Goal: Information Seeking & Learning: Find specific fact

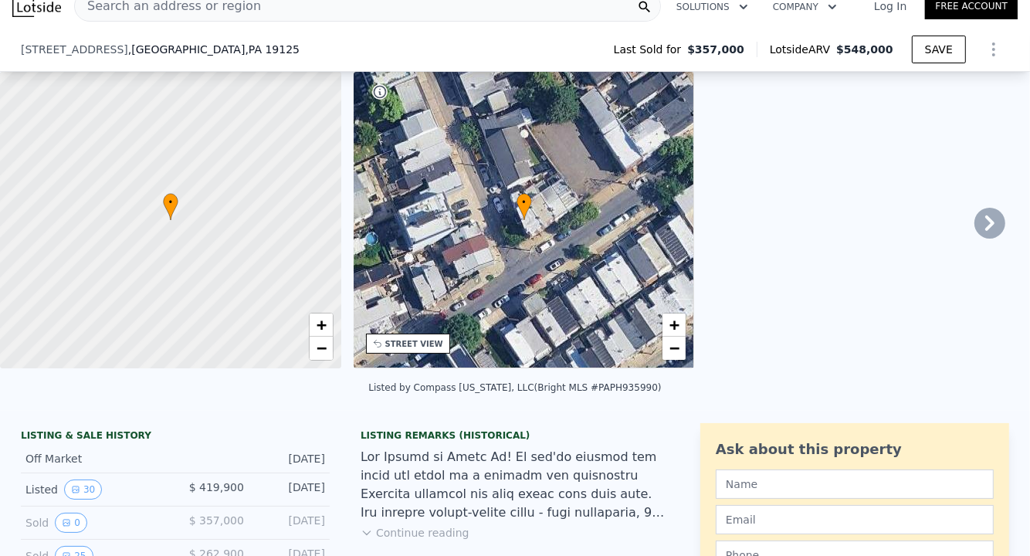
scroll to position [133, 0]
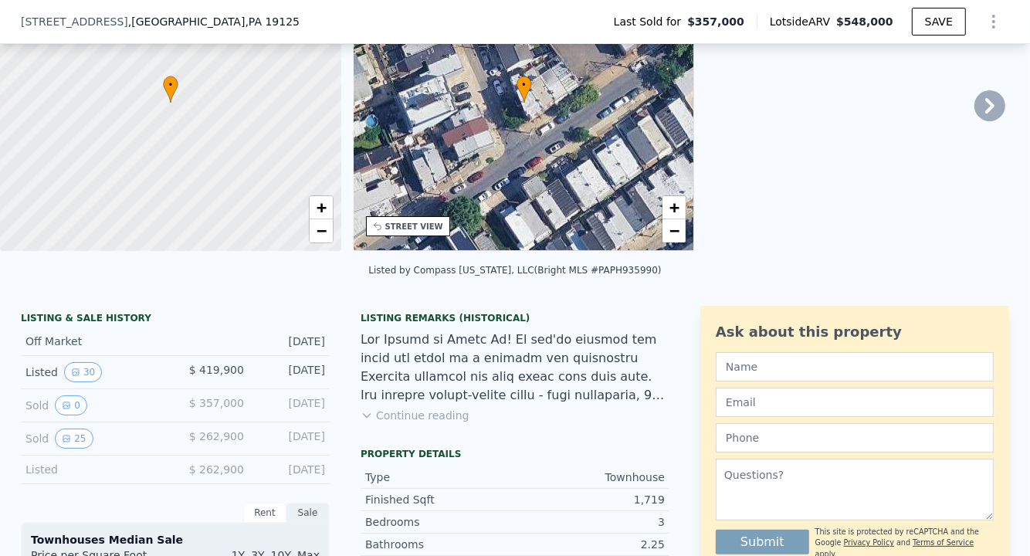
click at [396, 422] on button "Continue reading" at bounding box center [415, 415] width 109 height 15
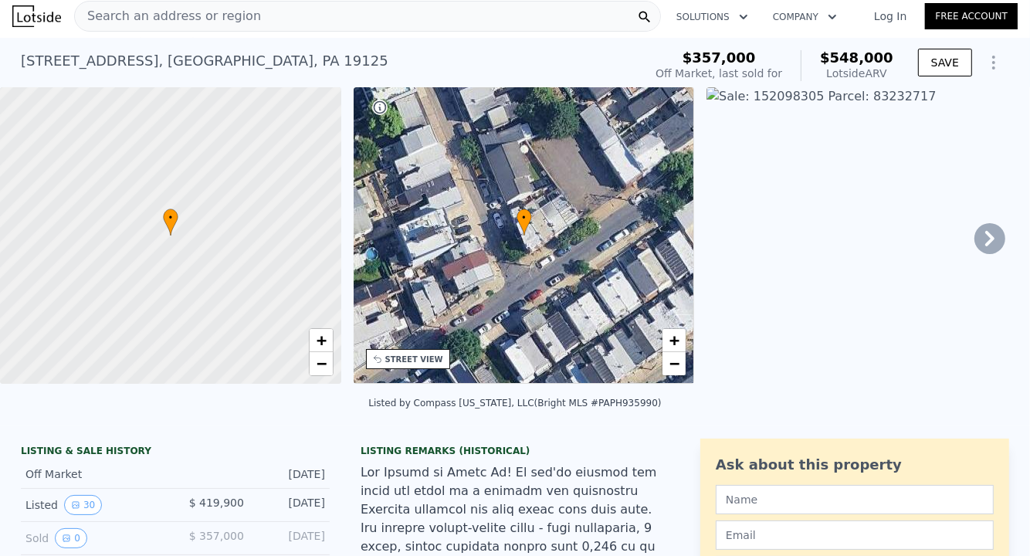
scroll to position [6, 0]
click at [975, 249] on icon at bounding box center [990, 237] width 31 height 31
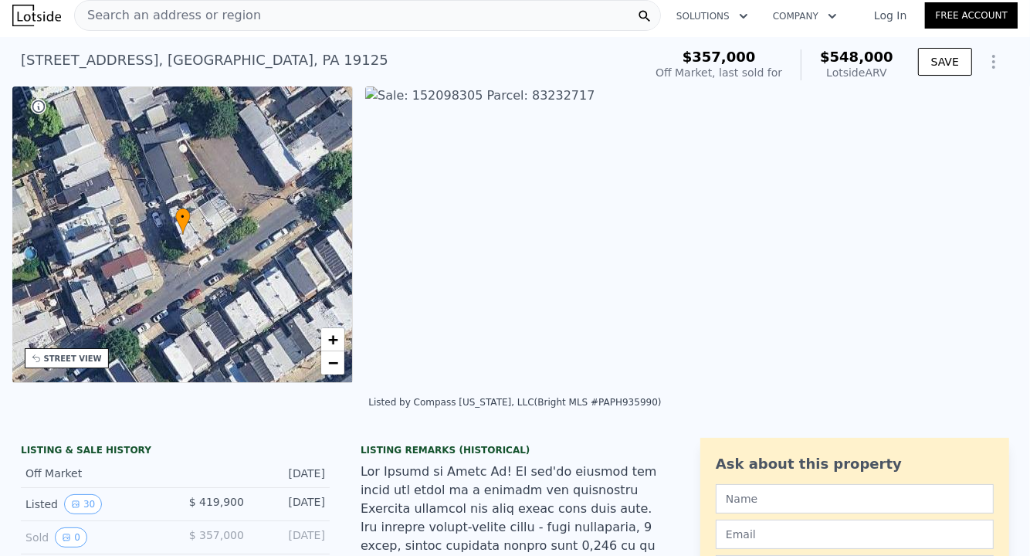
scroll to position [0, 359]
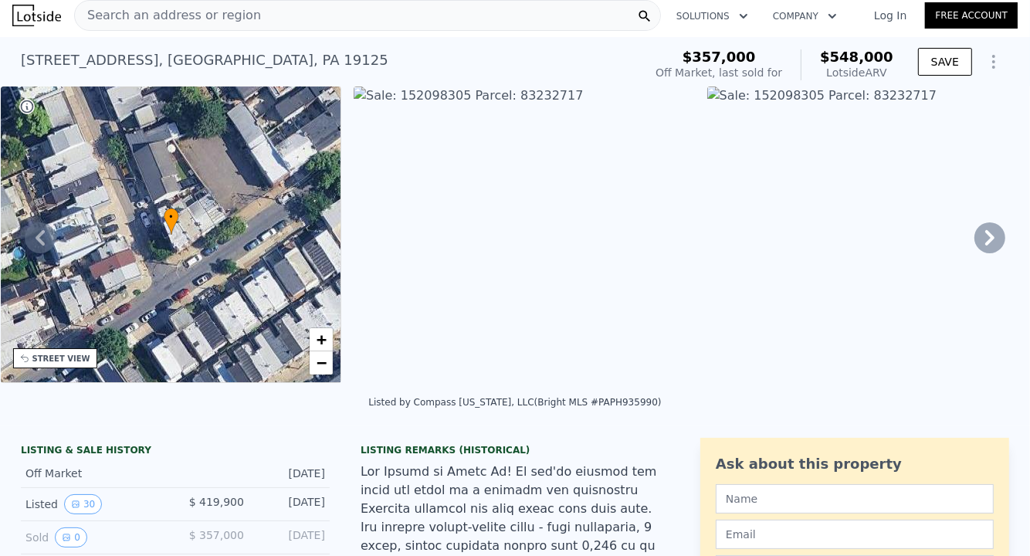
click at [975, 249] on icon at bounding box center [990, 237] width 31 height 31
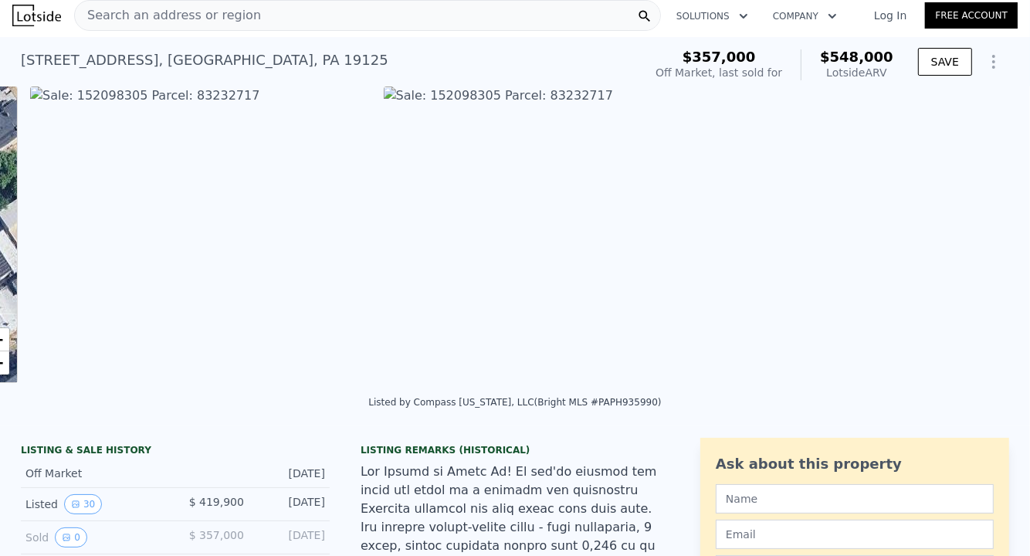
scroll to position [0, 707]
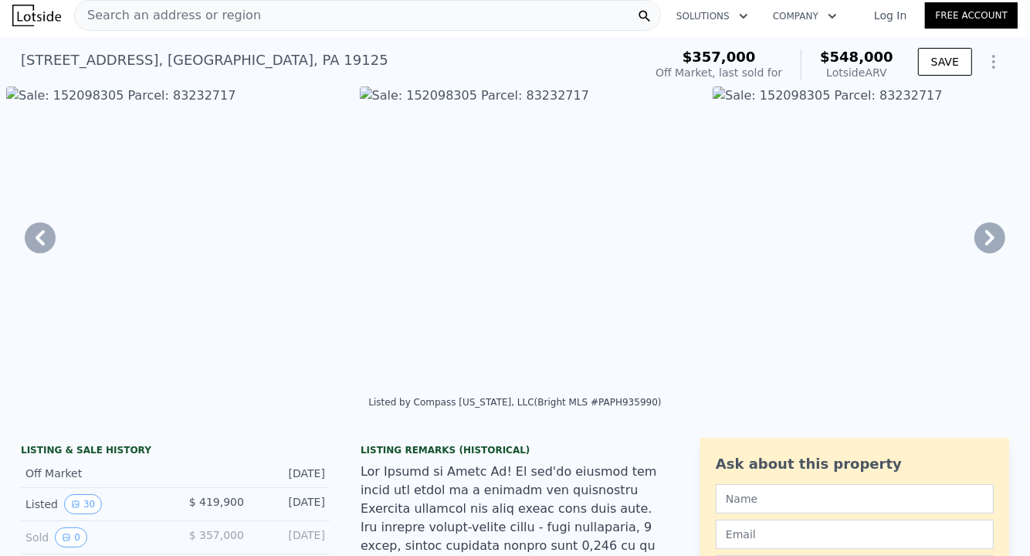
click at [717, 92] on img at bounding box center [883, 235] width 341 height 297
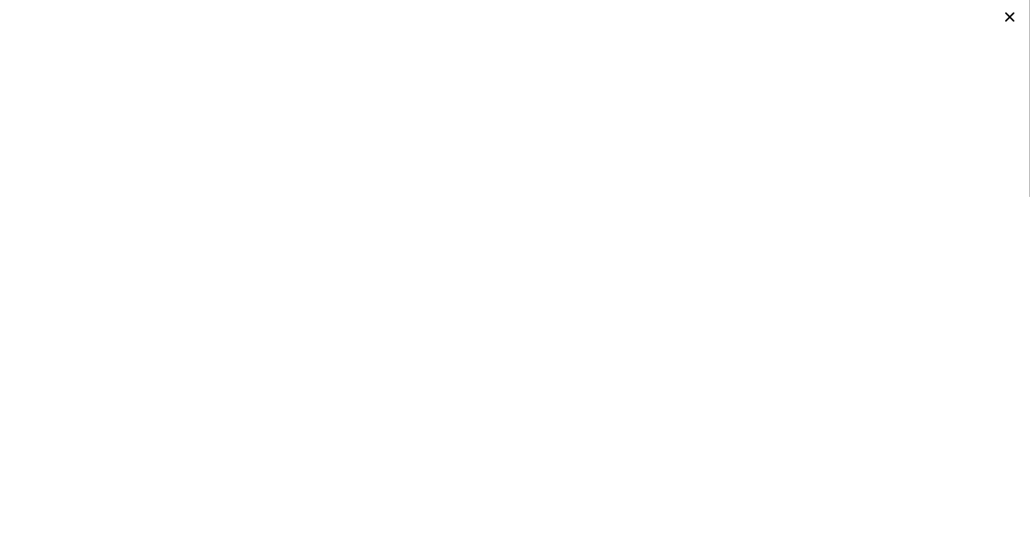
click at [1007, 15] on icon at bounding box center [1011, 17] width 22 height 22
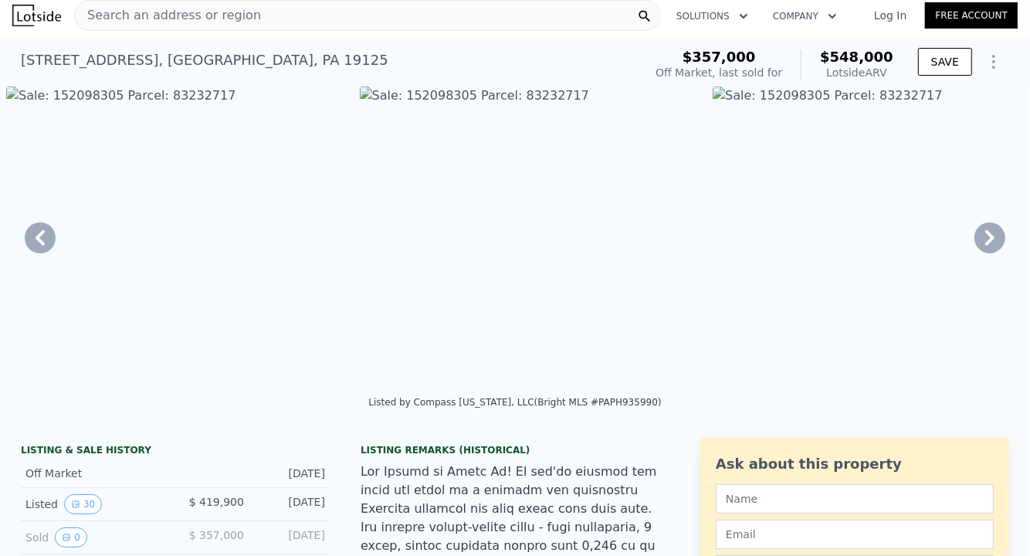
click at [984, 231] on icon at bounding box center [990, 237] width 31 height 31
click at [976, 239] on icon at bounding box center [990, 237] width 31 height 31
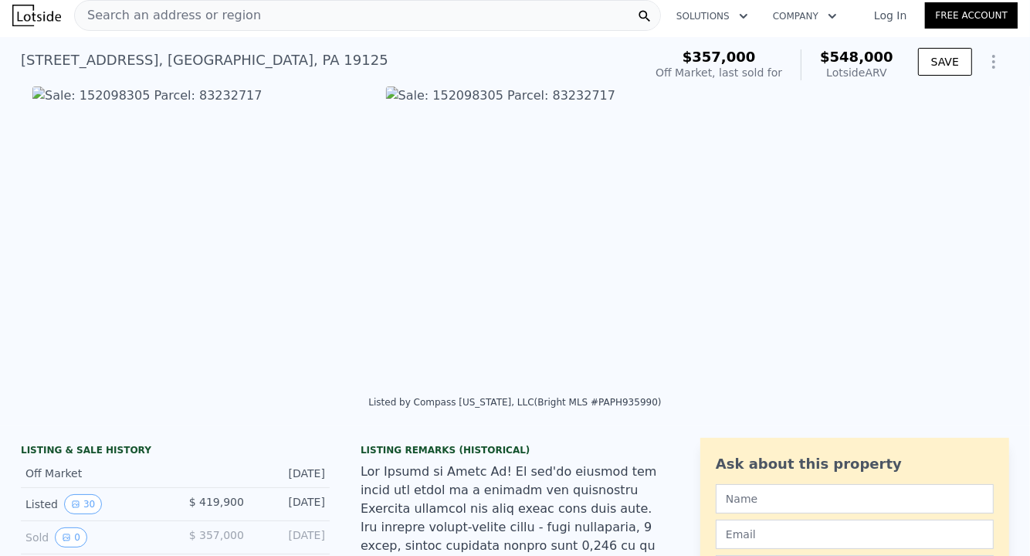
scroll to position [0, 1414]
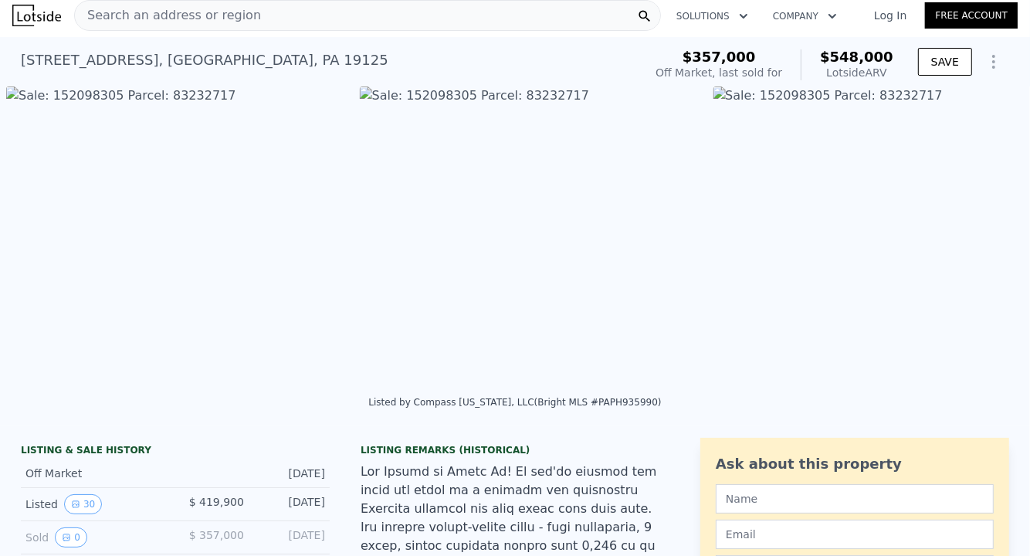
click at [976, 239] on img at bounding box center [884, 235] width 341 height 297
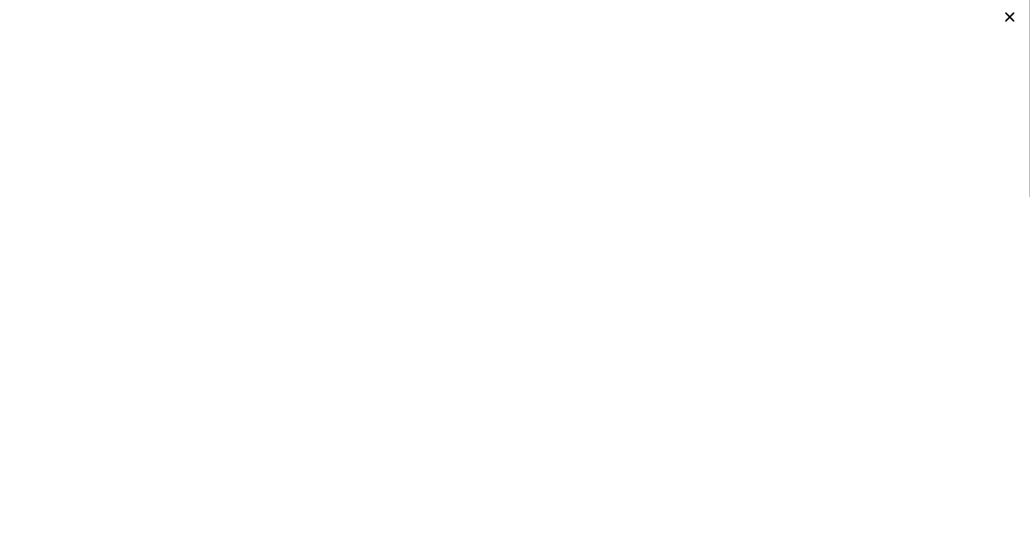
click at [1006, 21] on icon at bounding box center [1010, 16] width 9 height 9
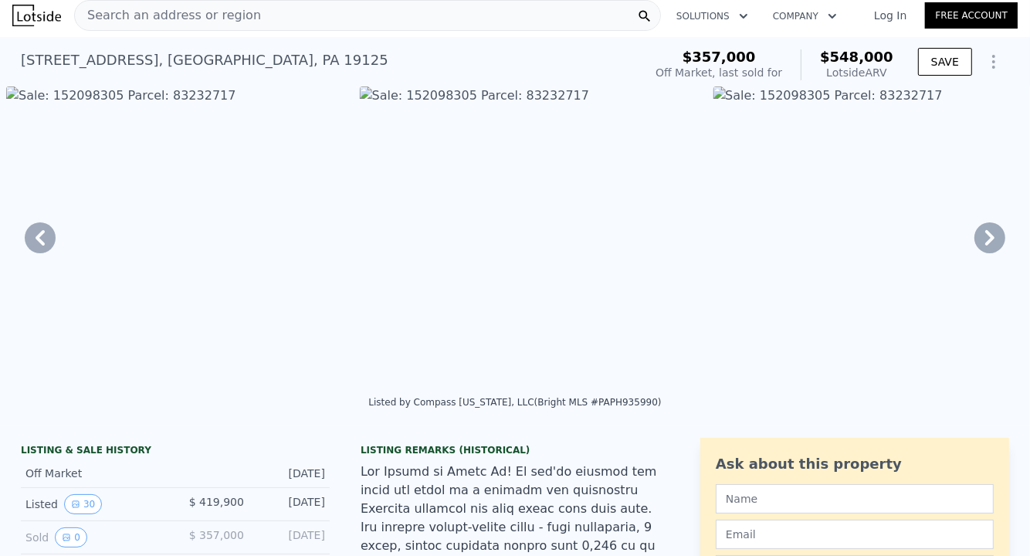
click at [981, 239] on icon at bounding box center [990, 237] width 31 height 31
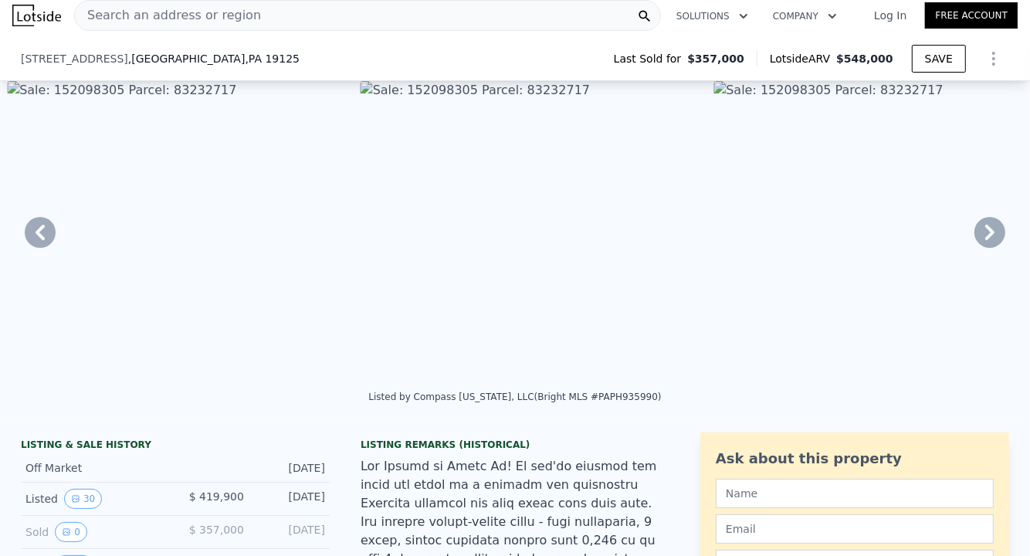
scroll to position [241, 0]
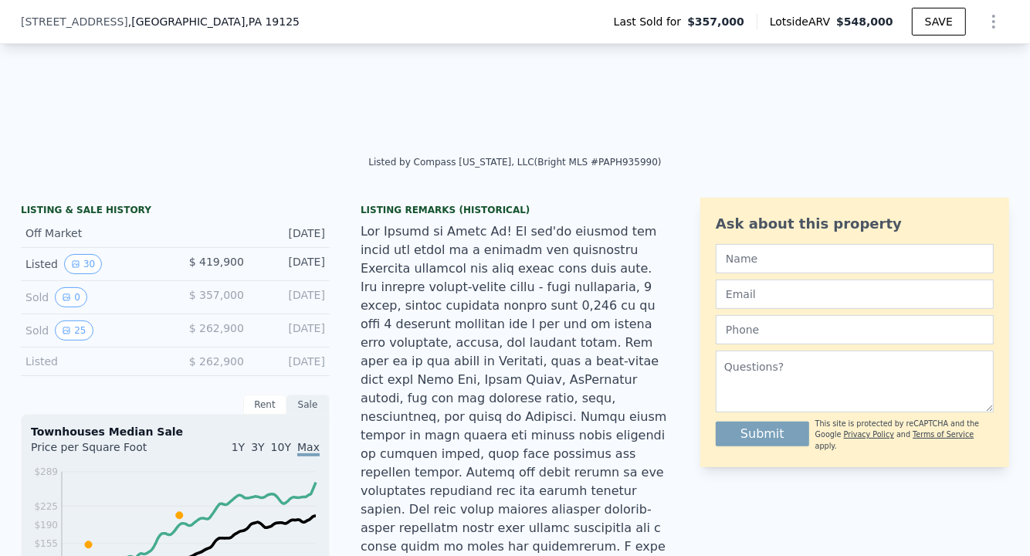
click at [62, 335] on icon "View historical data" at bounding box center [66, 330] width 9 height 9
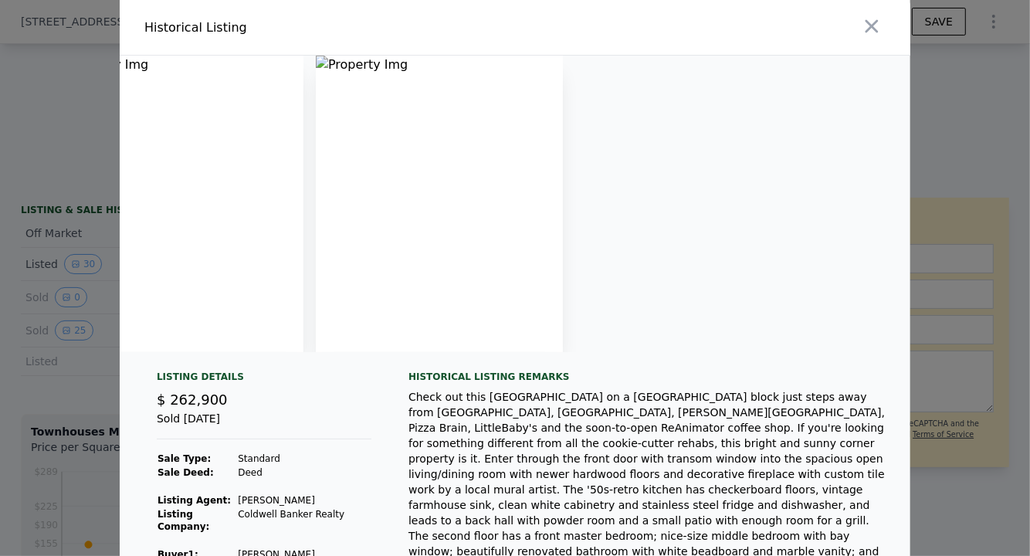
scroll to position [0, 0]
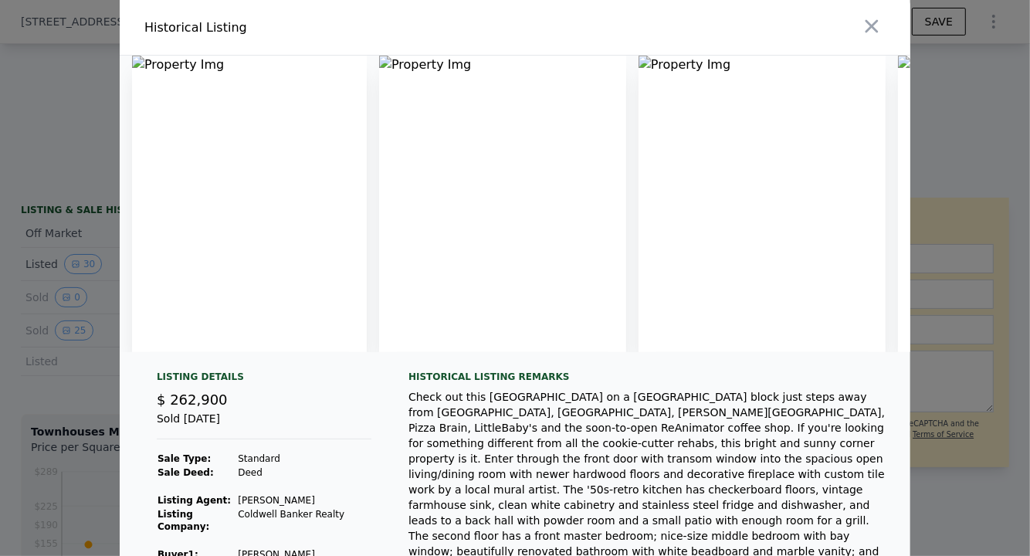
click at [137, 61] on img at bounding box center [249, 204] width 235 height 297
click at [132, 60] on img at bounding box center [249, 204] width 235 height 297
click at [71, 416] on div at bounding box center [515, 278] width 1030 height 556
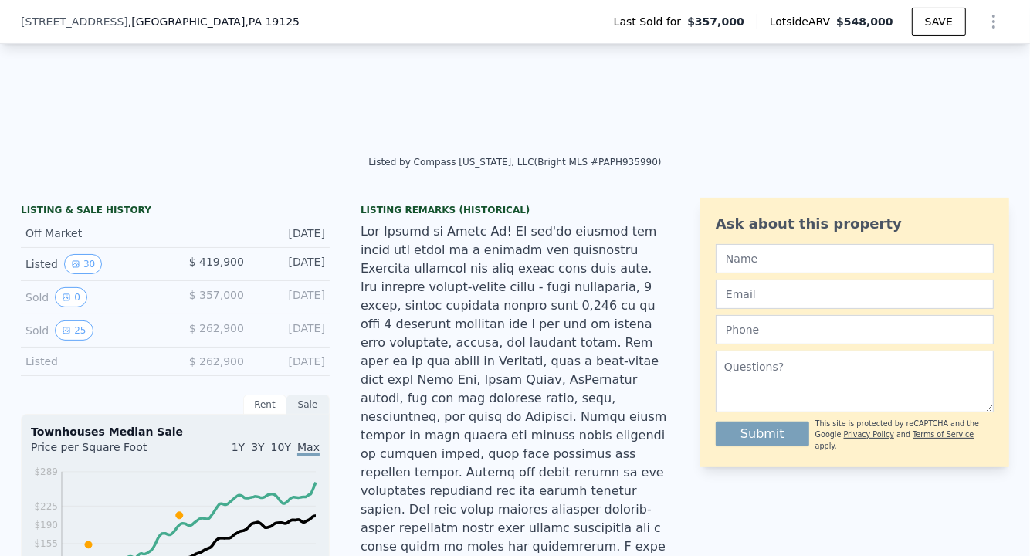
click at [62, 302] on icon "View historical data" at bounding box center [66, 297] width 9 height 9
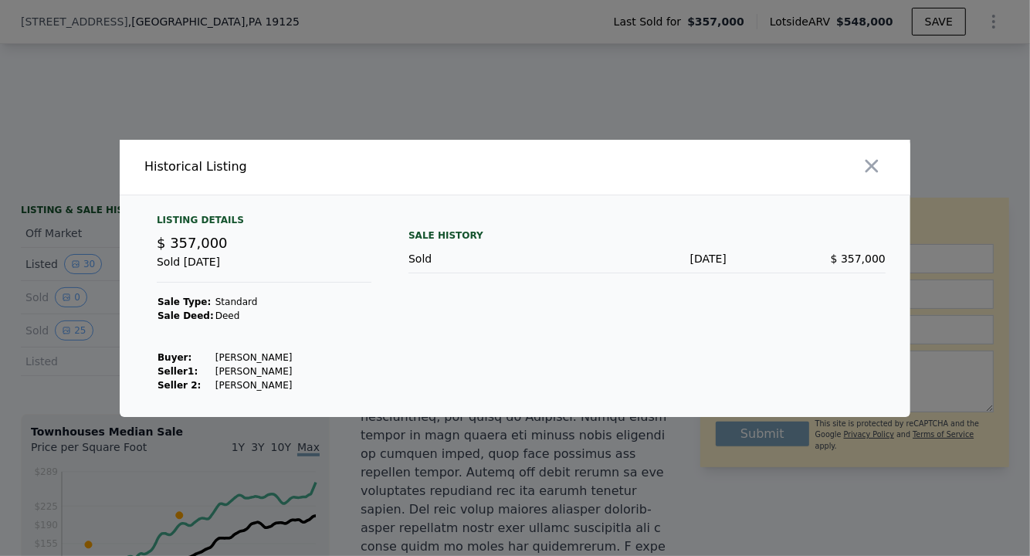
click at [85, 384] on div at bounding box center [515, 278] width 1030 height 556
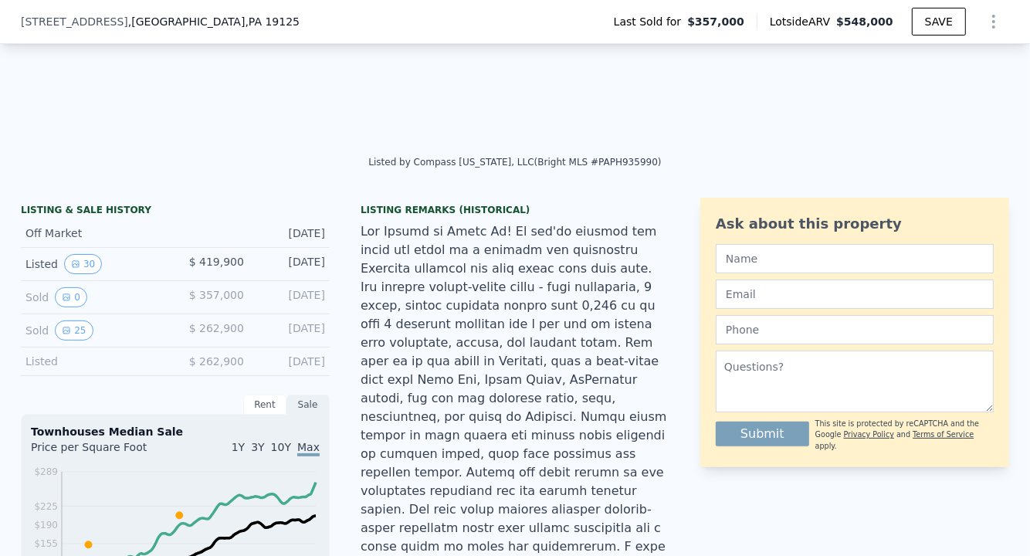
click at [71, 269] on icon "View historical data" at bounding box center [75, 264] width 9 height 9
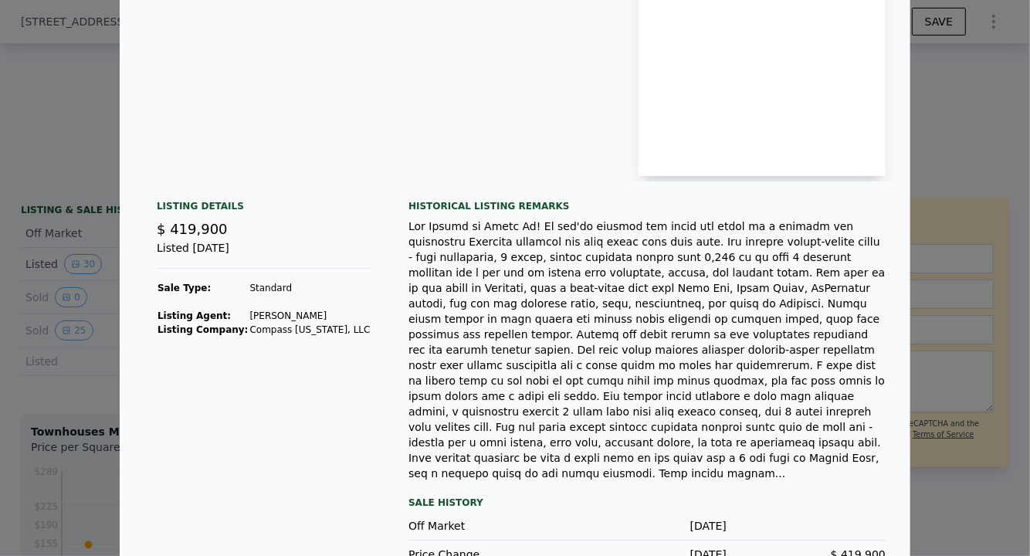
scroll to position [176, 0]
click at [69, 385] on div at bounding box center [515, 278] width 1030 height 556
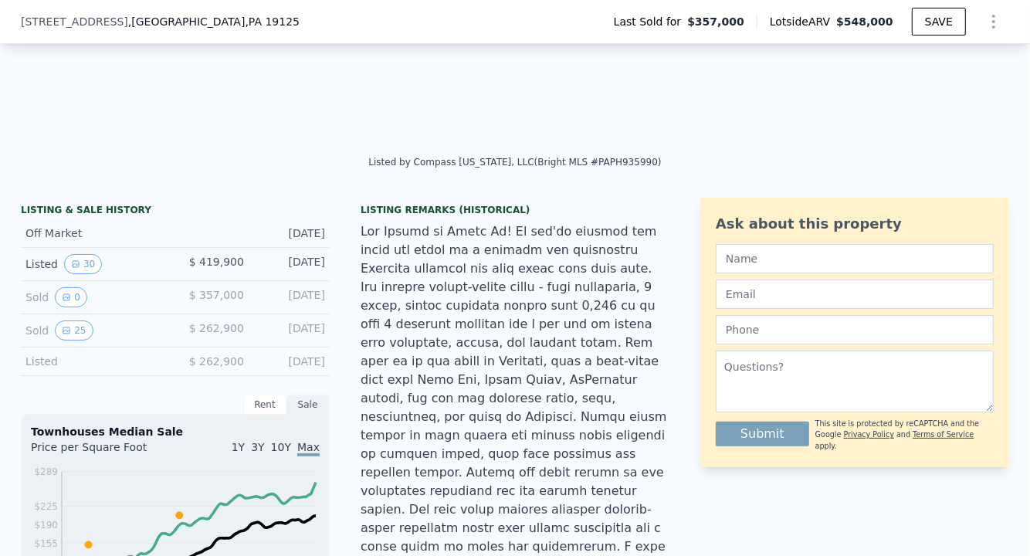
click at [56, 301] on button "0" at bounding box center [71, 297] width 32 height 20
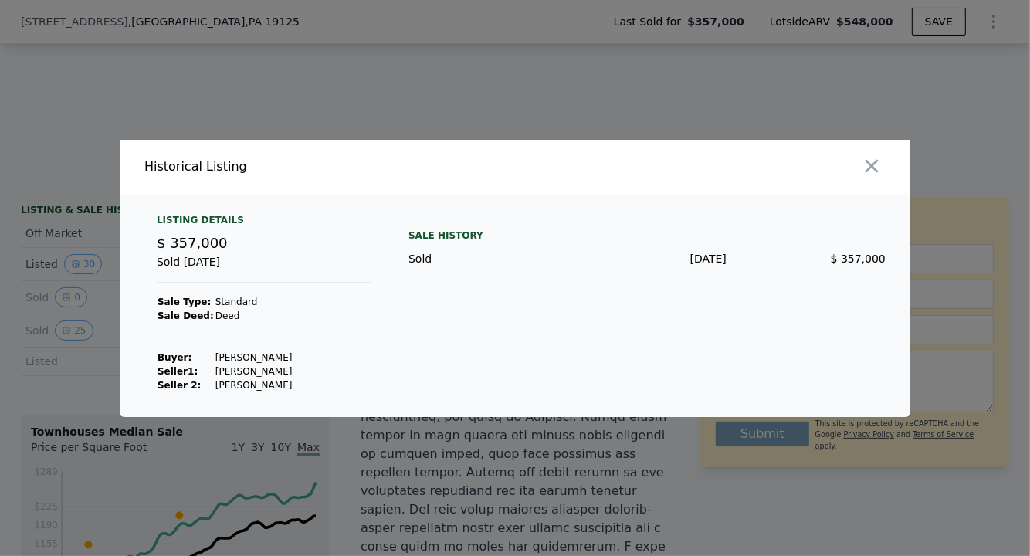
click at [71, 379] on div at bounding box center [515, 278] width 1030 height 556
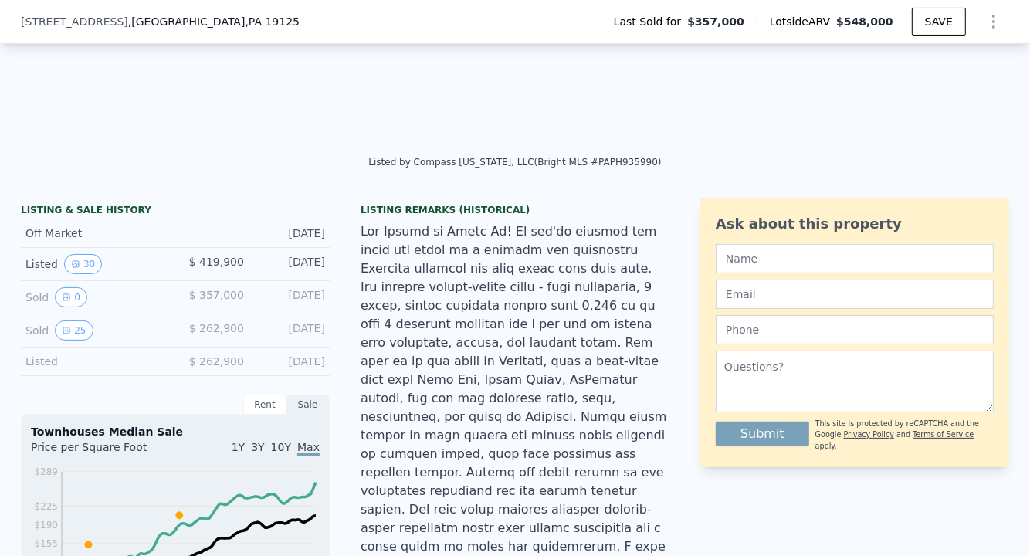
click at [62, 335] on icon "View historical data" at bounding box center [66, 330] width 9 height 9
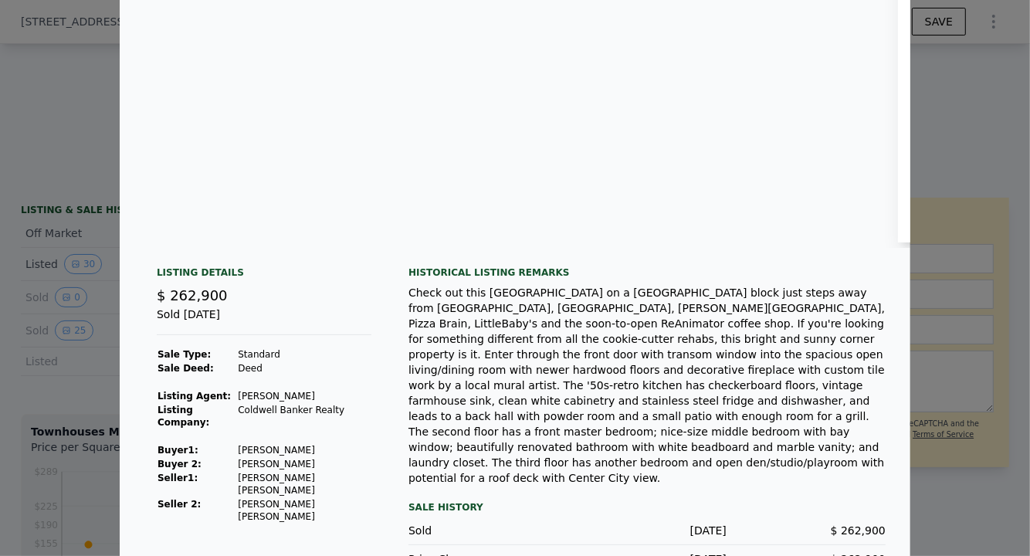
scroll to position [130, 0]
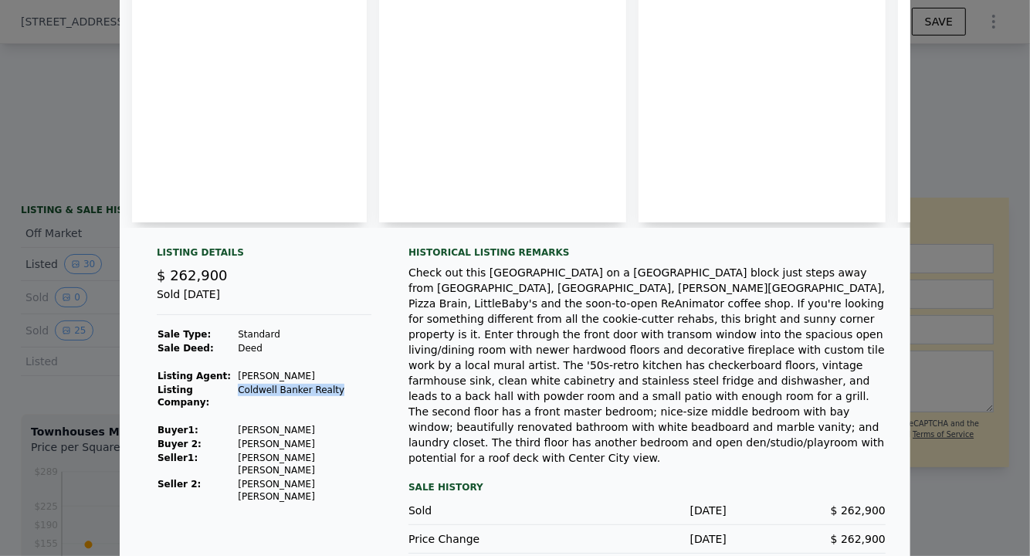
drag, startPoint x: 233, startPoint y: 400, endPoint x: 325, endPoint y: 396, distance: 92.0
click at [325, 396] on td "Coldwell Banker Realty" at bounding box center [304, 396] width 134 height 26
copy td "Coldwell Banker Realty"
click at [504, 345] on div "Check out this [GEOGRAPHIC_DATA] on a [GEOGRAPHIC_DATA] block just steps away f…" at bounding box center [647, 365] width 477 height 201
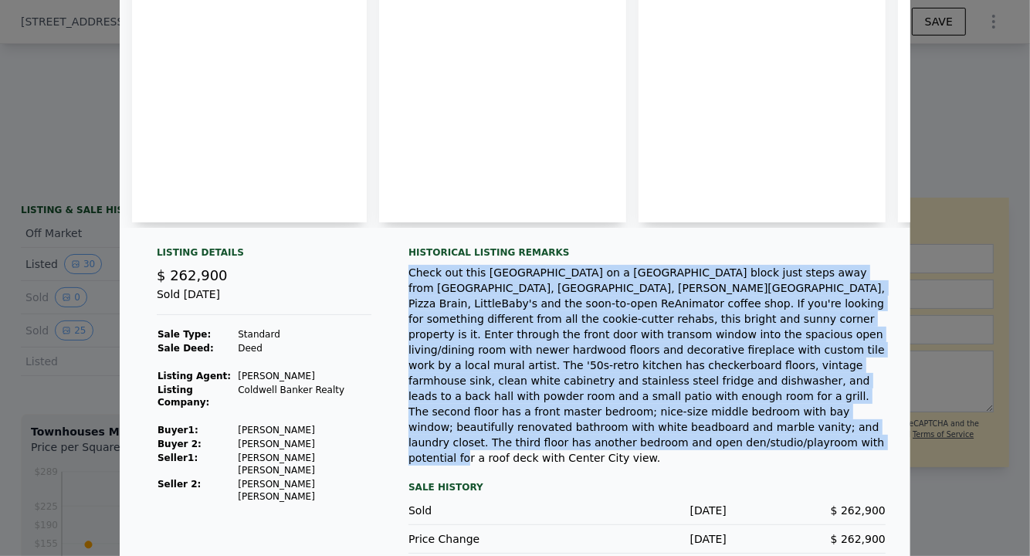
drag, startPoint x: 402, startPoint y: 277, endPoint x: 612, endPoint y: 443, distance: 267.8
click at [612, 443] on div "Listing Details $ 262,900 Sold [DATE] Sale Type: Standard Sale Deed: Deed Listi…" at bounding box center [515, 412] width 791 height 332
copy div "Check out this [GEOGRAPHIC_DATA] on a [GEOGRAPHIC_DATA] block just steps away f…"
click at [565, 398] on div "Check out this [GEOGRAPHIC_DATA] on a [GEOGRAPHIC_DATA] block just steps away f…" at bounding box center [647, 365] width 477 height 201
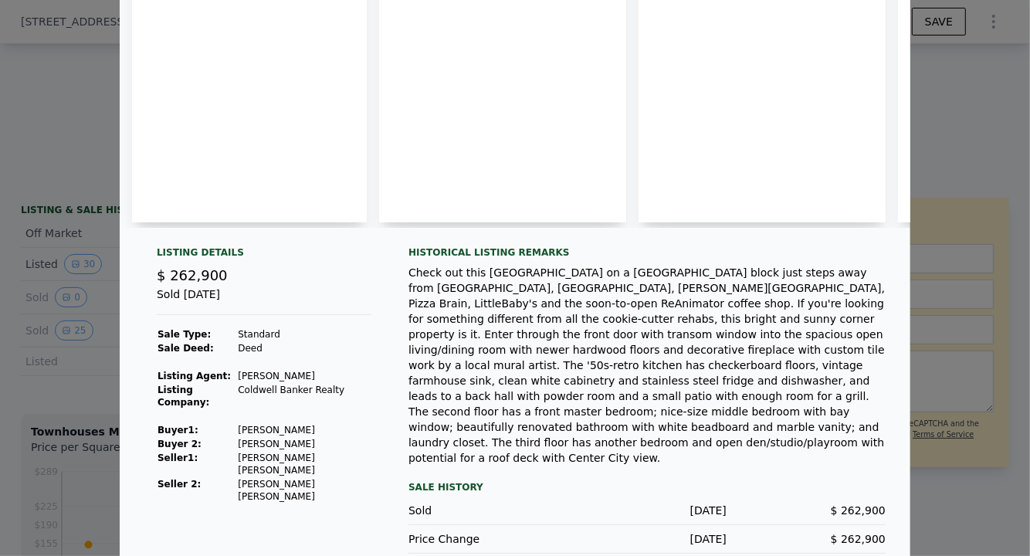
drag, startPoint x: 232, startPoint y: 387, endPoint x: 316, endPoint y: 385, distance: 84.2
click at [316, 383] on tr "Listing Agent: [PERSON_NAME]" at bounding box center [264, 376] width 215 height 14
copy tr "Listing Agent: [PERSON_NAME]"
click at [421, 345] on div "Check out this [GEOGRAPHIC_DATA] on a [GEOGRAPHIC_DATA] block just steps away f…" at bounding box center [647, 365] width 477 height 201
click at [93, 401] on div at bounding box center [515, 278] width 1030 height 556
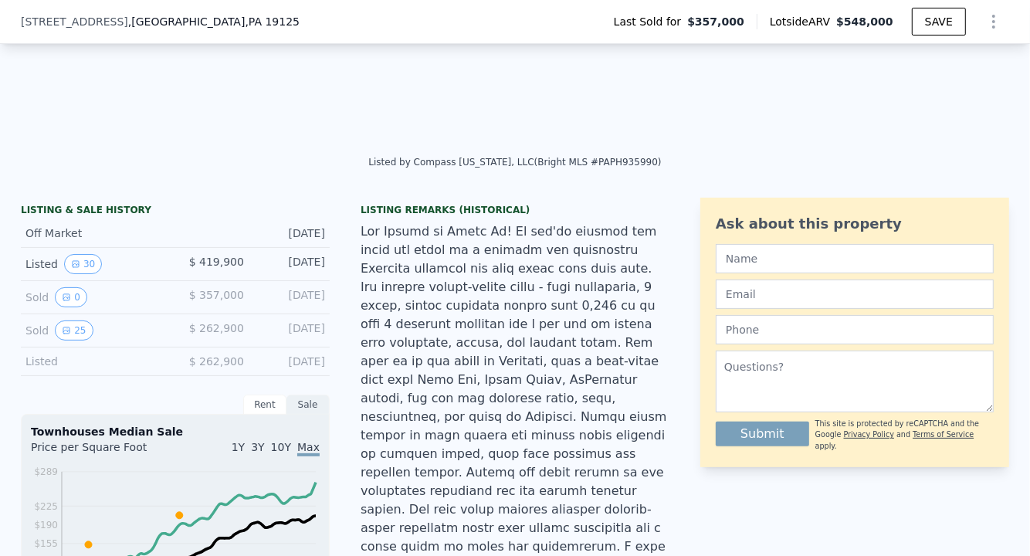
click at [73, 340] on button "25" at bounding box center [74, 331] width 38 height 20
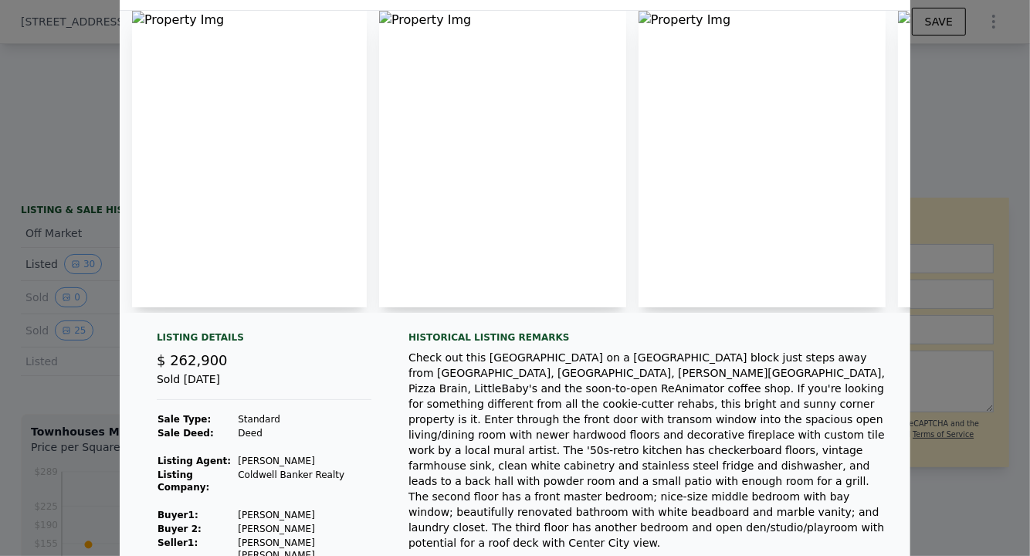
scroll to position [0, 0]
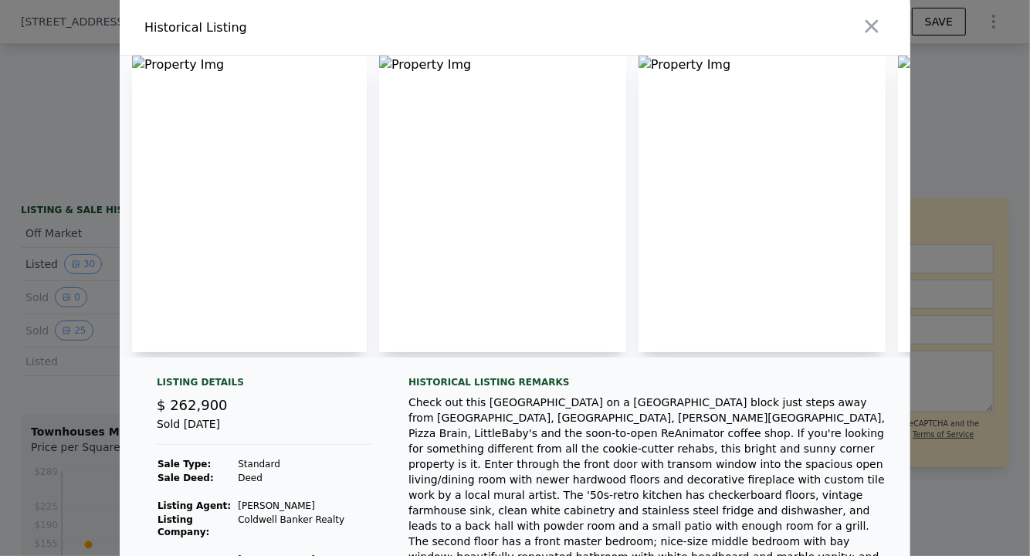
click at [862, 36] on icon "button" at bounding box center [872, 26] width 22 height 22
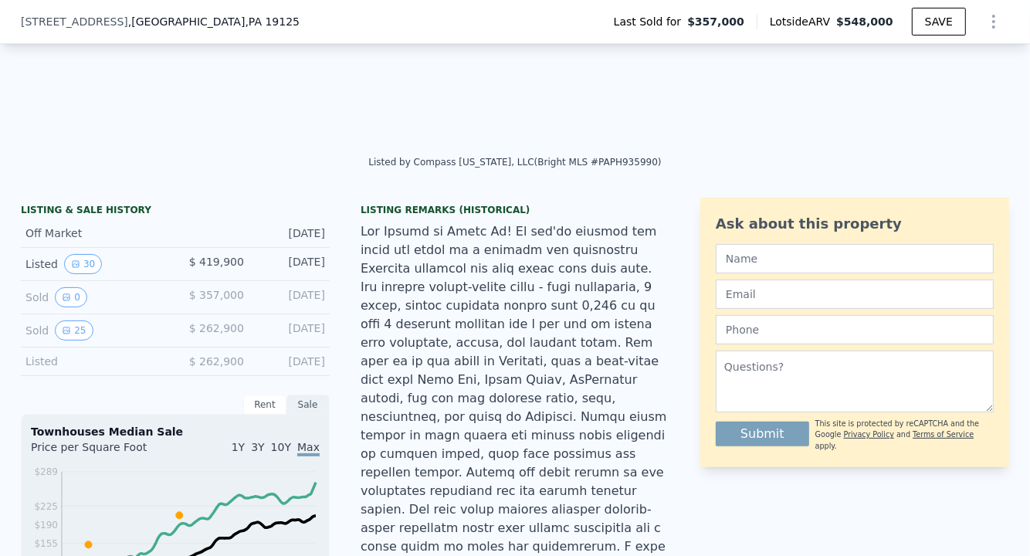
click at [83, 341] on div "Sold 25" at bounding box center [93, 331] width 137 height 20
click at [71, 341] on button "25" at bounding box center [74, 331] width 38 height 20
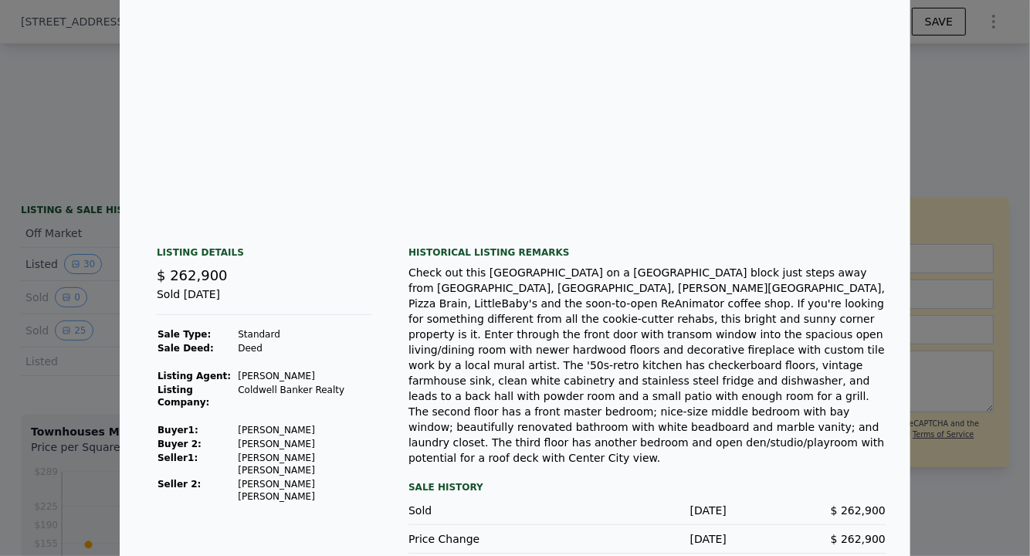
scroll to position [129, 0]
click at [82, 378] on div at bounding box center [515, 278] width 1030 height 556
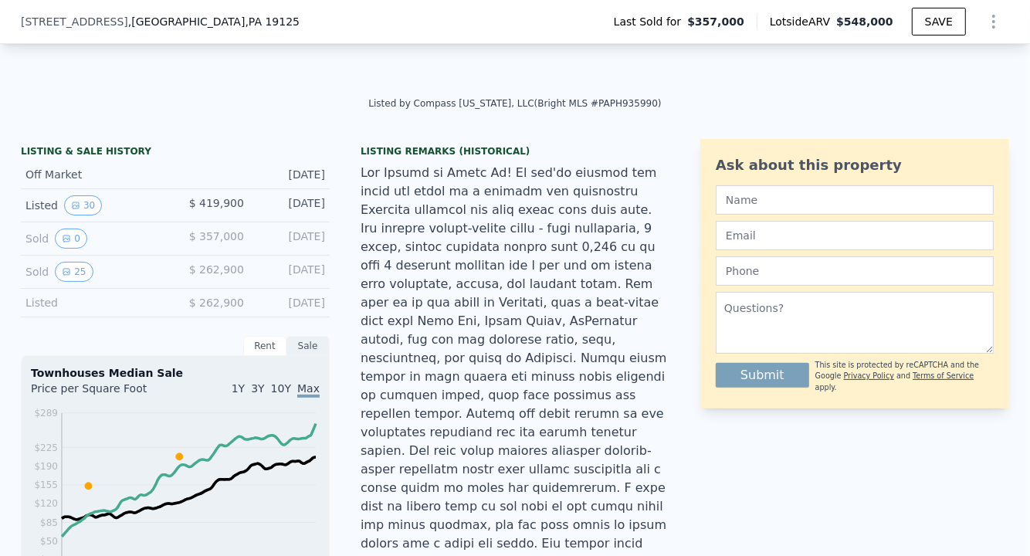
scroll to position [300, 0]
click at [249, 280] on div "Sold 25 $ 262,900 [DATE]" at bounding box center [175, 272] width 309 height 33
click at [40, 282] on div "Sold 25" at bounding box center [93, 272] width 137 height 20
click at [74, 280] on button "25" at bounding box center [74, 272] width 38 height 20
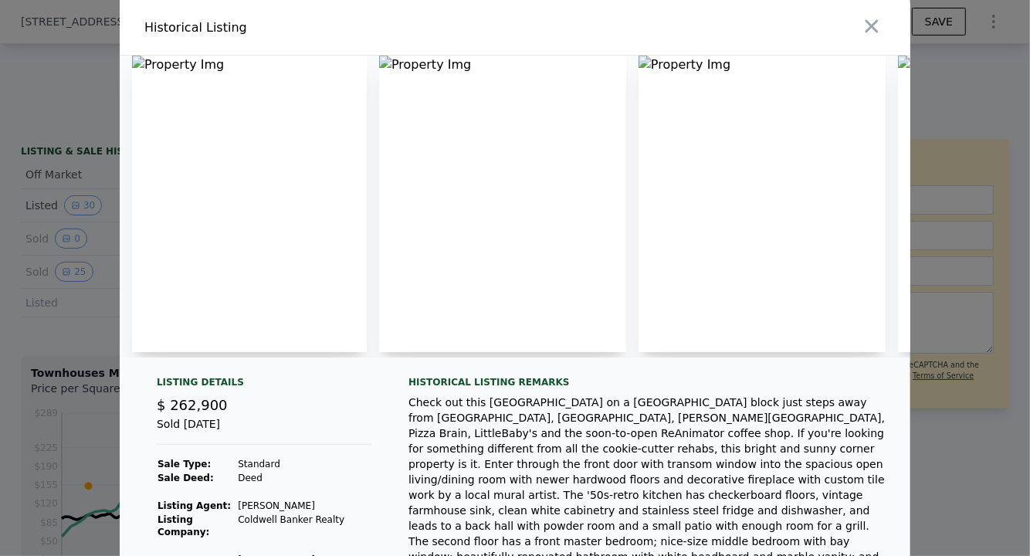
scroll to position [0, 0]
click at [861, 27] on icon "button" at bounding box center [872, 26] width 22 height 22
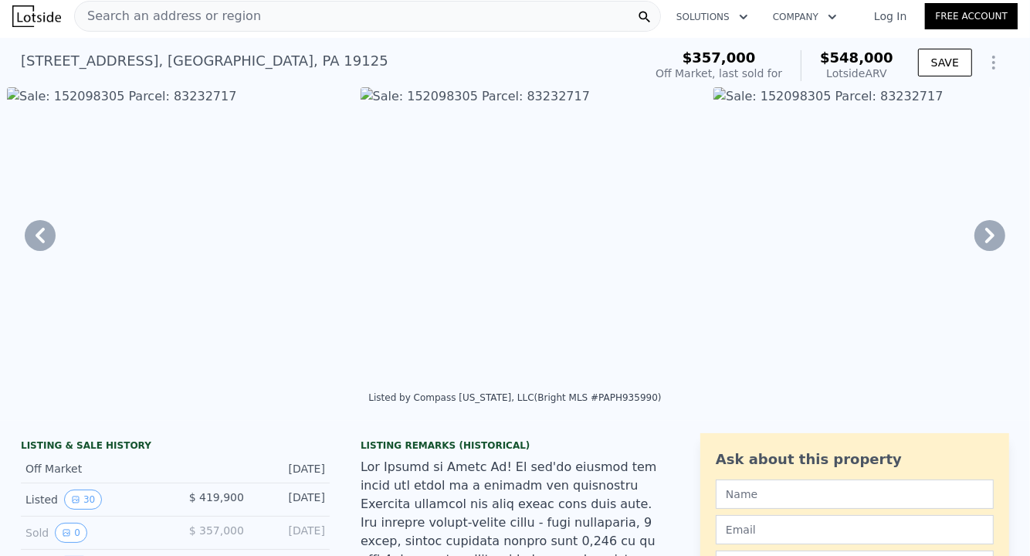
scroll to position [0, 10250]
click at [472, 95] on img at bounding box center [530, 235] width 341 height 297
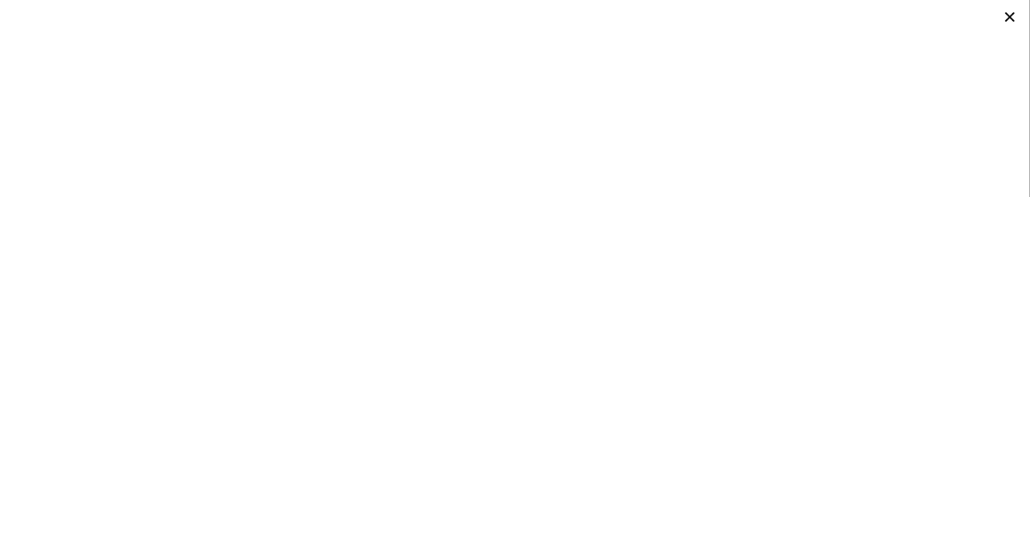
click at [1014, 19] on icon at bounding box center [1011, 17] width 22 height 22
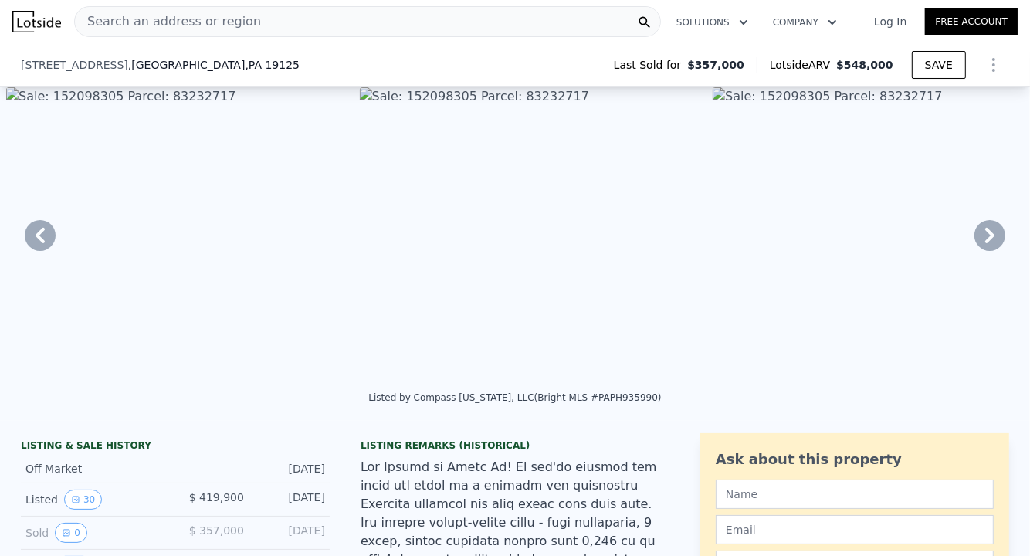
scroll to position [202, 0]
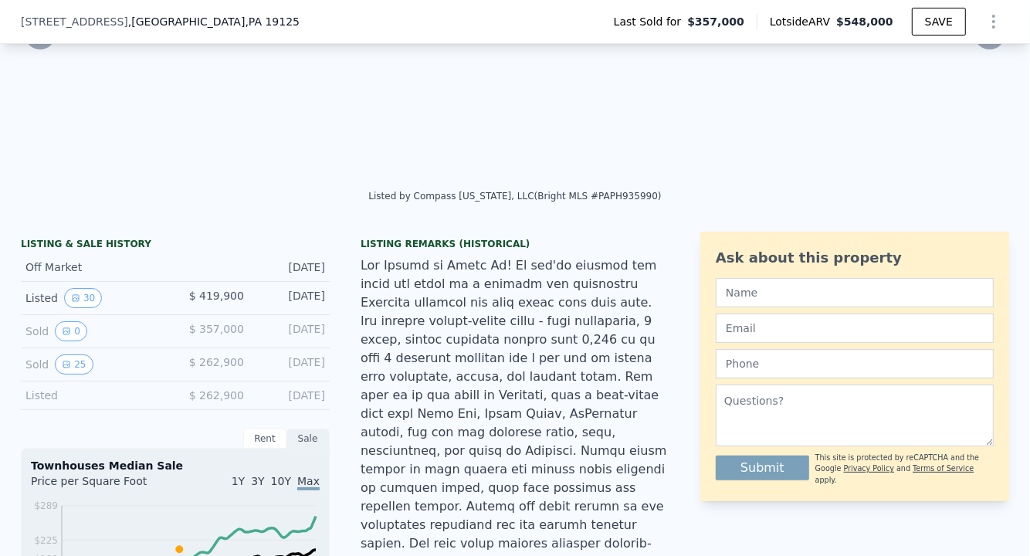
click at [76, 306] on button "30" at bounding box center [83, 298] width 38 height 20
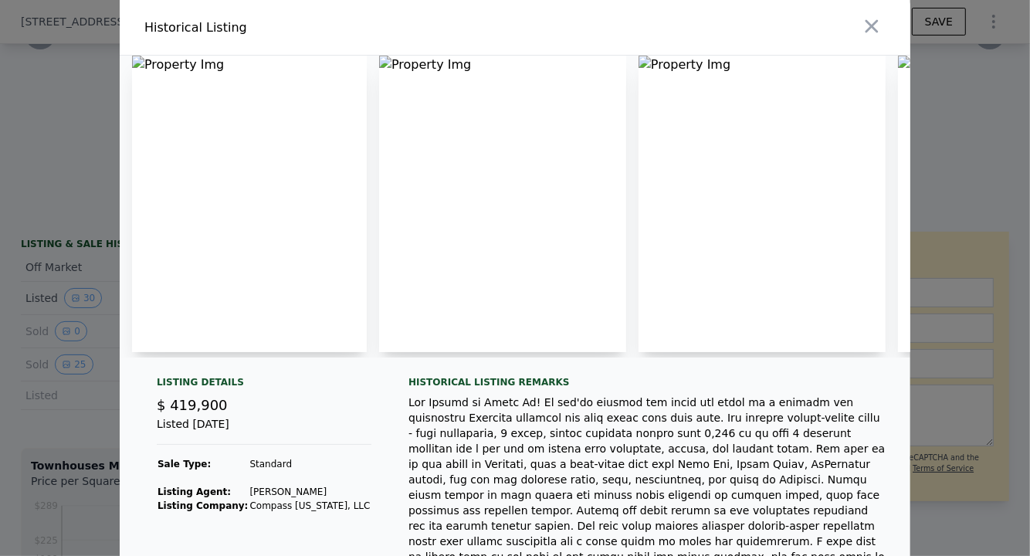
click at [61, 382] on div at bounding box center [515, 278] width 1030 height 556
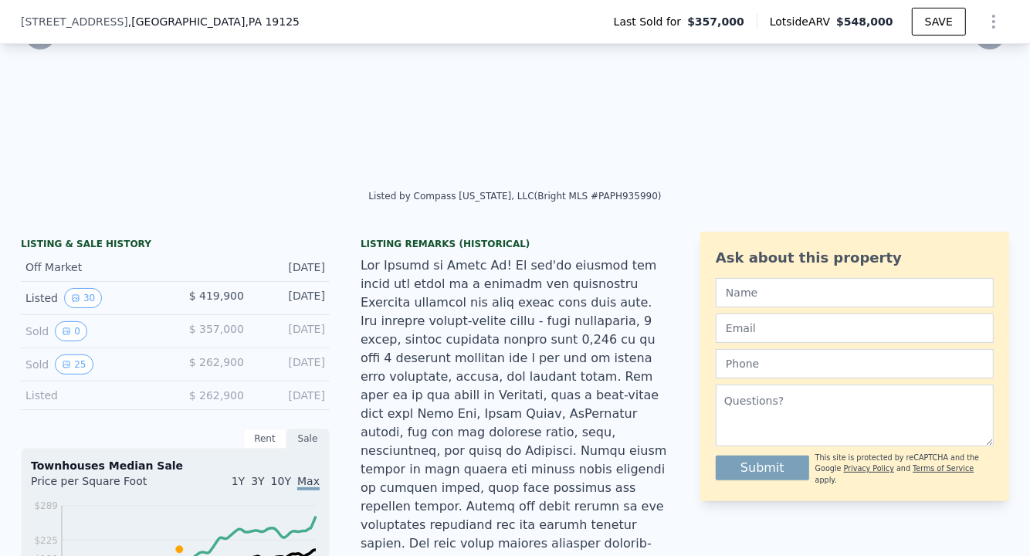
click at [70, 375] on button "25" at bounding box center [74, 365] width 38 height 20
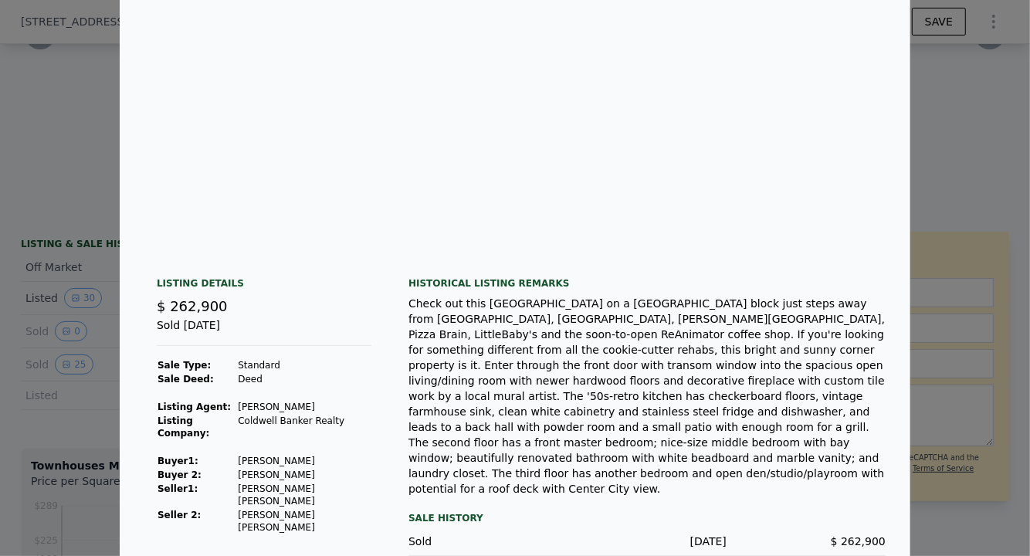
scroll to position [102, 0]
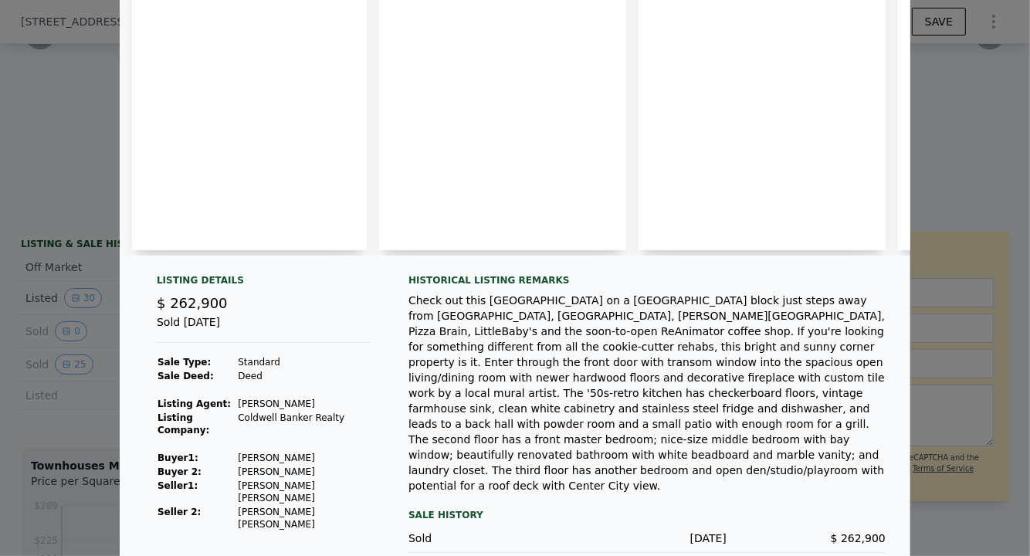
drag, startPoint x: 235, startPoint y: 454, endPoint x: 304, endPoint y: 465, distance: 69.6
click at [304, 465] on tbody "Sale Type: Standard Sale Deed: Deed Listing Agent: [PERSON_NAME] Listing Compan…" at bounding box center [264, 443] width 215 height 176
click at [304, 465] on td "[PERSON_NAME]" at bounding box center [304, 472] width 134 height 14
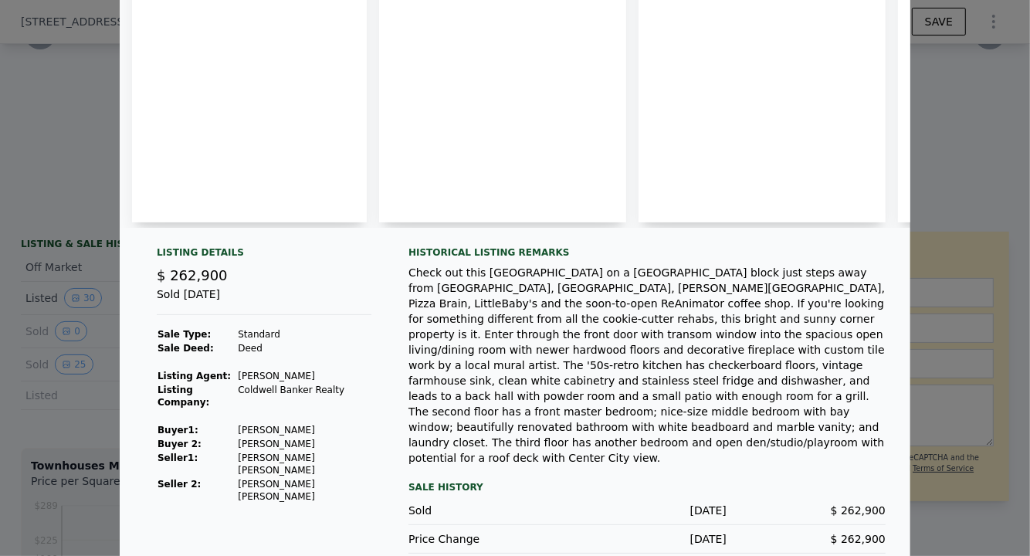
drag, startPoint x: 232, startPoint y: 424, endPoint x: 299, endPoint y: 441, distance: 69.3
click at [299, 441] on tbody "Sale Type: Standard Sale Deed: Deed Listing Agent: [PERSON_NAME] Listing Compan…" at bounding box center [264, 416] width 215 height 176
copy tbody "[PERSON_NAME] 2: [PERSON_NAME]"
drag, startPoint x: 250, startPoint y: 457, endPoint x: 307, endPoint y: 472, distance: 58.3
click at [307, 472] on tbody "Sale Type: Standard Sale Deed: Deed Listing Agent: [PERSON_NAME] Listing Compan…" at bounding box center [264, 416] width 215 height 176
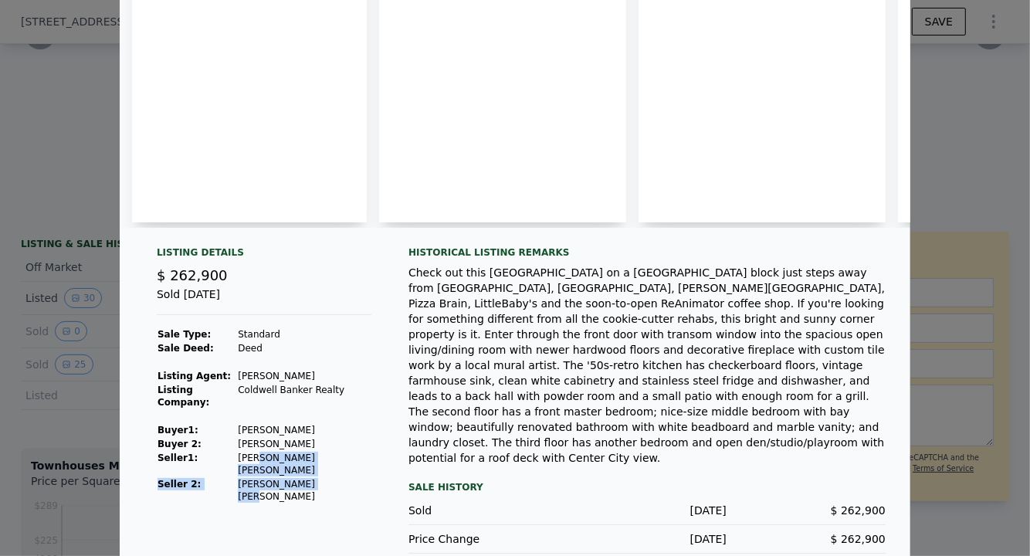
copy tbody "[PERSON_NAME] 2: [PERSON_NAME] [PERSON_NAME]"
click at [593, 411] on div "Check out this [GEOGRAPHIC_DATA] on a [GEOGRAPHIC_DATA] block just steps away f…" at bounding box center [647, 365] width 477 height 201
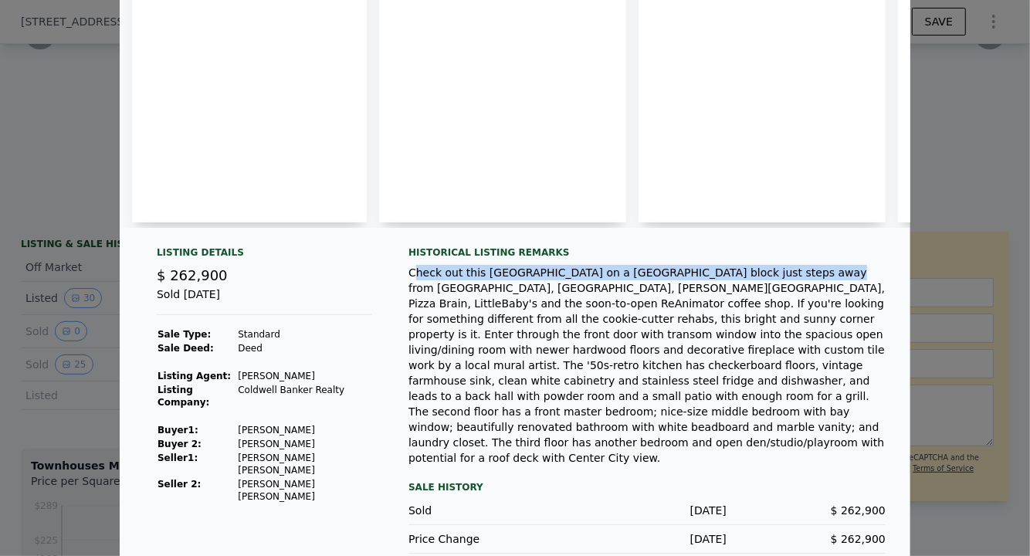
drag, startPoint x: 407, startPoint y: 279, endPoint x: 754, endPoint y: 280, distance: 346.8
click at [754, 280] on div "Check out this [GEOGRAPHIC_DATA] on a [GEOGRAPHIC_DATA] block just steps away f…" at bounding box center [647, 365] width 477 height 201
copy div "heck out this great Fishtown house on a great Fishtown block just steps away"
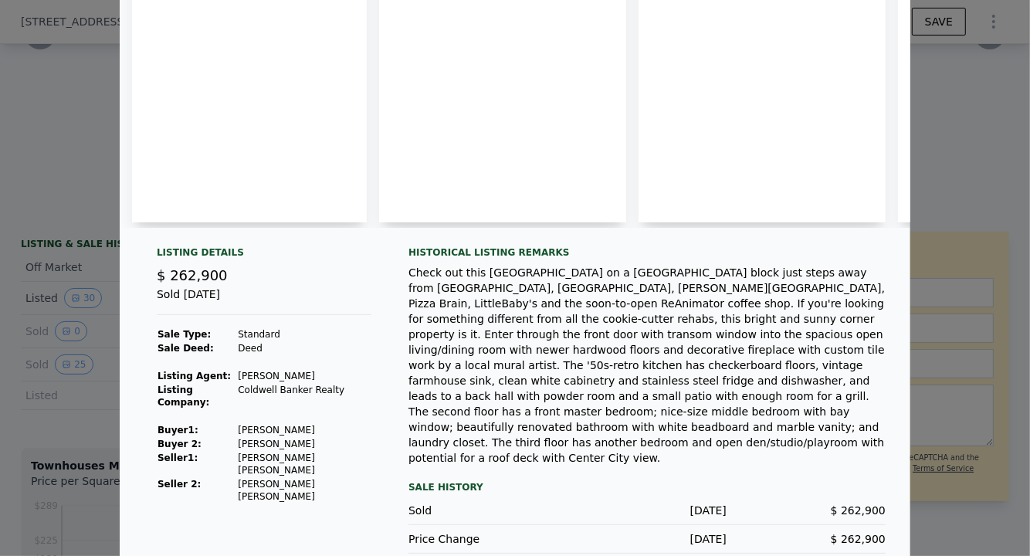
click at [533, 323] on div "Check out this [GEOGRAPHIC_DATA] on a [GEOGRAPHIC_DATA] block just steps away f…" at bounding box center [647, 365] width 477 height 201
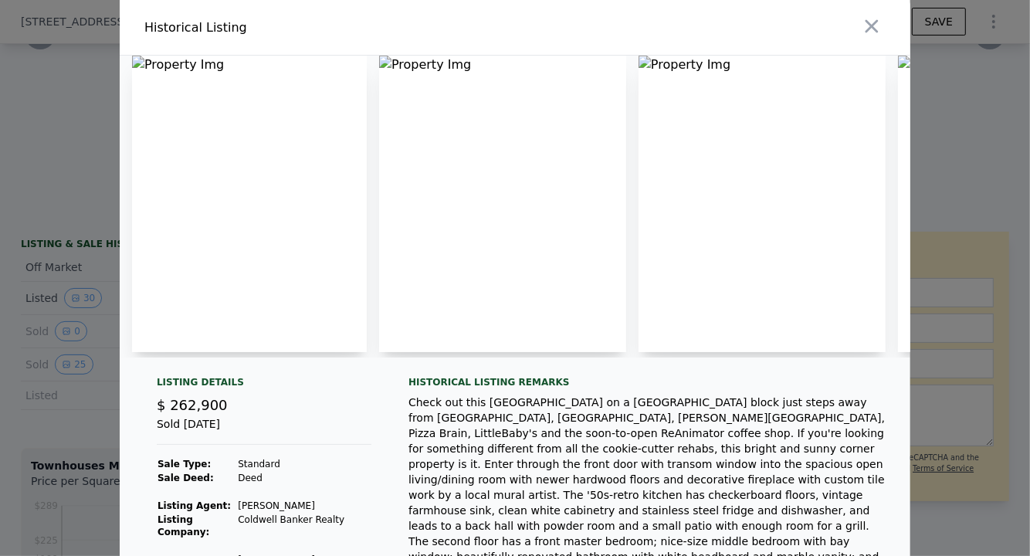
click at [422, 65] on img at bounding box center [502, 204] width 247 height 297
click at [151, 62] on img at bounding box center [249, 204] width 235 height 297
click at [864, 30] on icon "button" at bounding box center [872, 26] width 22 height 22
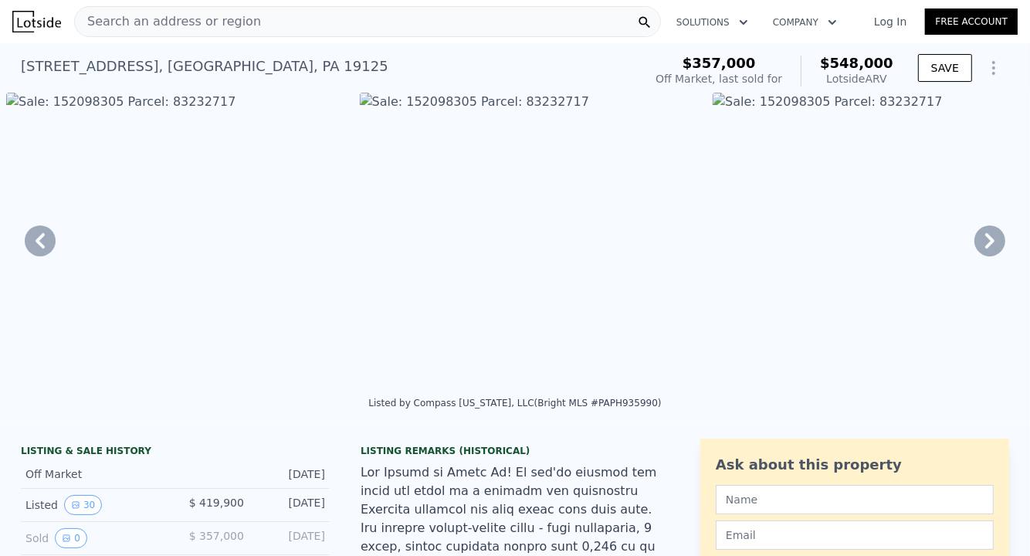
click at [142, 104] on img at bounding box center [176, 241] width 341 height 297
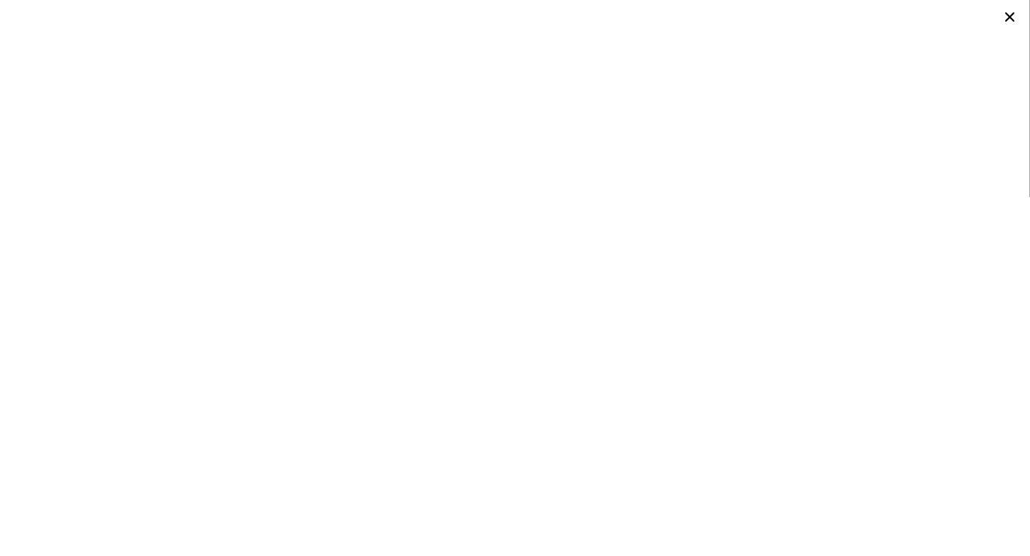
click at [1017, 27] on div at bounding box center [515, 21] width 1030 height 43
click at [1013, 24] on icon at bounding box center [1011, 17] width 22 height 22
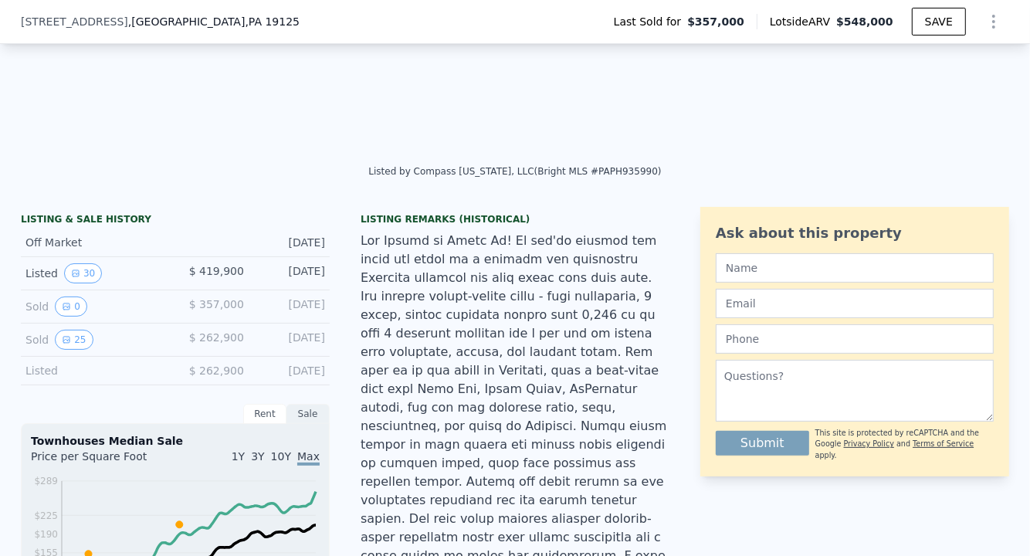
scroll to position [226, 0]
click at [63, 344] on icon "View historical data" at bounding box center [66, 341] width 6 height 6
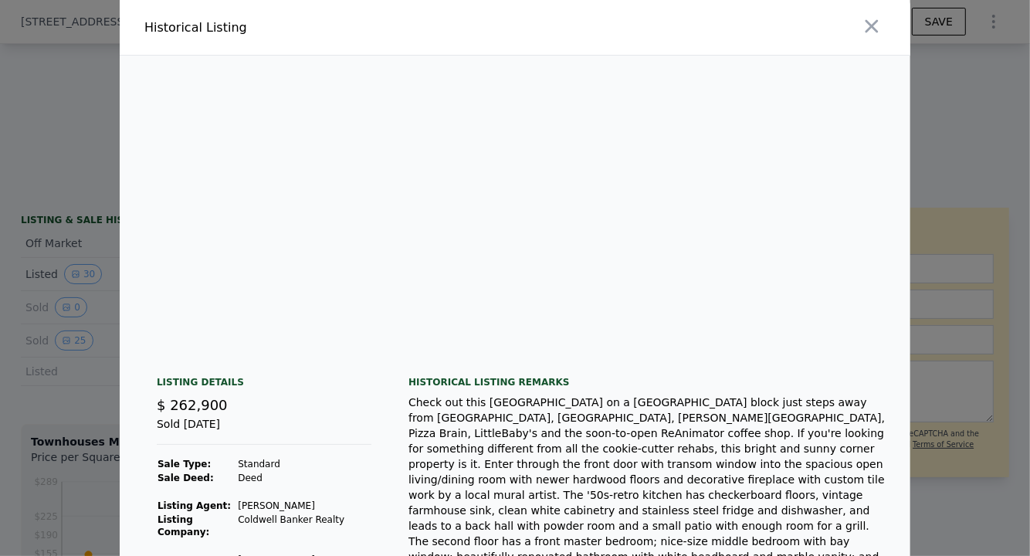
scroll to position [130, 0]
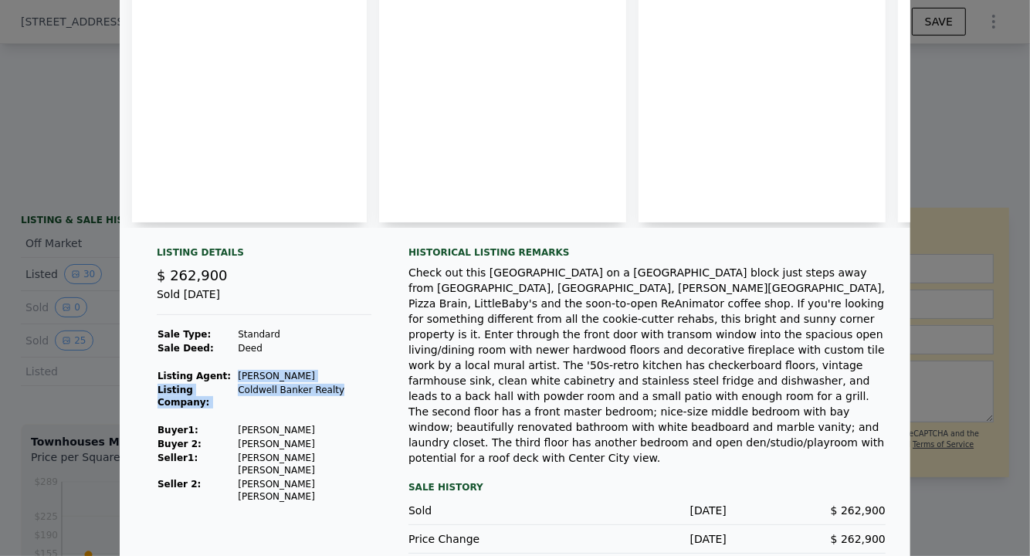
drag, startPoint x: 233, startPoint y: 381, endPoint x: 326, endPoint y: 399, distance: 94.5
click at [326, 399] on tbody "Sale Type: Standard Sale Deed: Deed Listing Agent: [PERSON_NAME] Listing Compan…" at bounding box center [264, 416] width 215 height 176
click at [525, 358] on div "Check out this [GEOGRAPHIC_DATA] on a [GEOGRAPHIC_DATA] block just steps away f…" at bounding box center [647, 365] width 477 height 201
drag, startPoint x: 233, startPoint y: 468, endPoint x: 311, endPoint y: 470, distance: 78.0
click at [311, 477] on td "[PERSON_NAME] [PERSON_NAME]" at bounding box center [304, 490] width 134 height 26
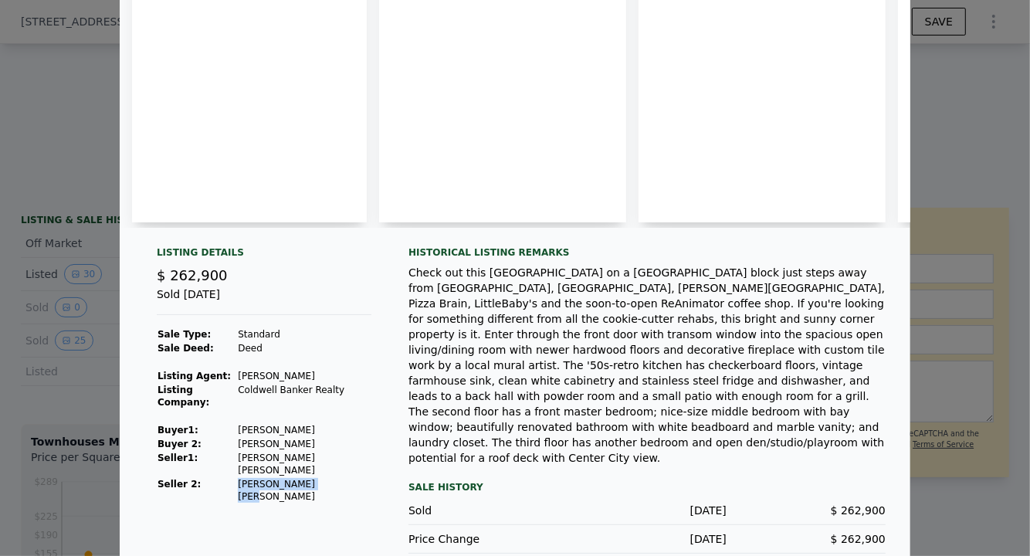
click at [300, 506] on div "Listing Details $ 262,900 Sold [DATE] Sale Type: Standard Sale Deed: Deed Listi…" at bounding box center [263, 399] width 239 height 307
drag, startPoint x: 309, startPoint y: 464, endPoint x: 223, endPoint y: 470, distance: 85.9
click at [223, 477] on tr "Seller 2: [PERSON_NAME] [PERSON_NAME]" at bounding box center [264, 490] width 215 height 26
click at [77, 465] on div at bounding box center [515, 278] width 1030 height 556
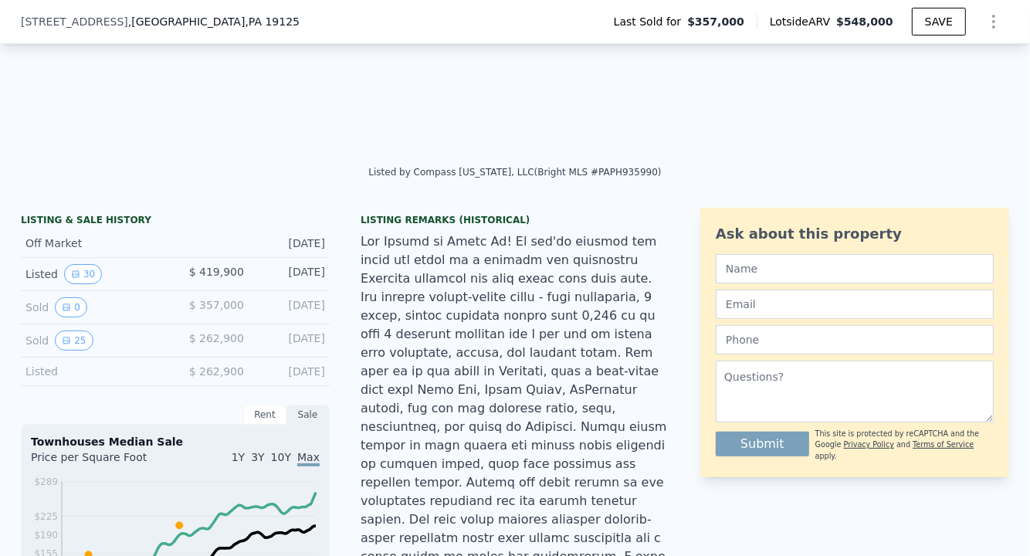
click at [75, 282] on button "30" at bounding box center [83, 274] width 38 height 20
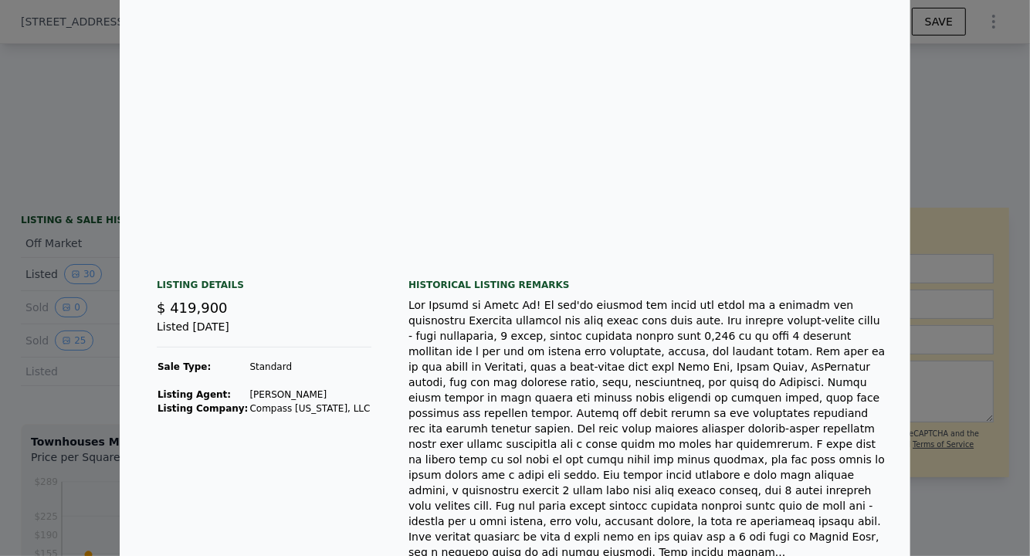
scroll to position [176, 0]
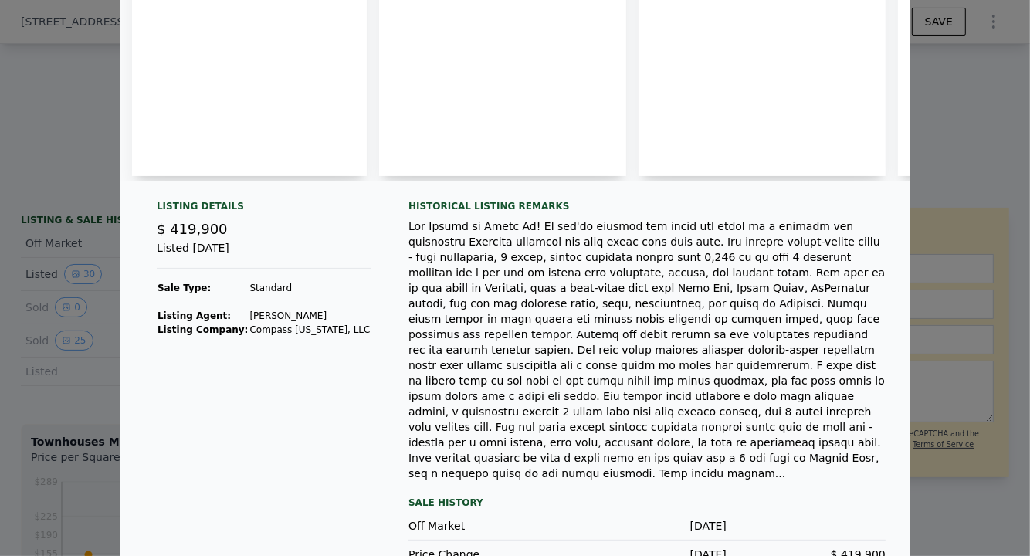
click at [0, 471] on div at bounding box center [515, 278] width 1030 height 556
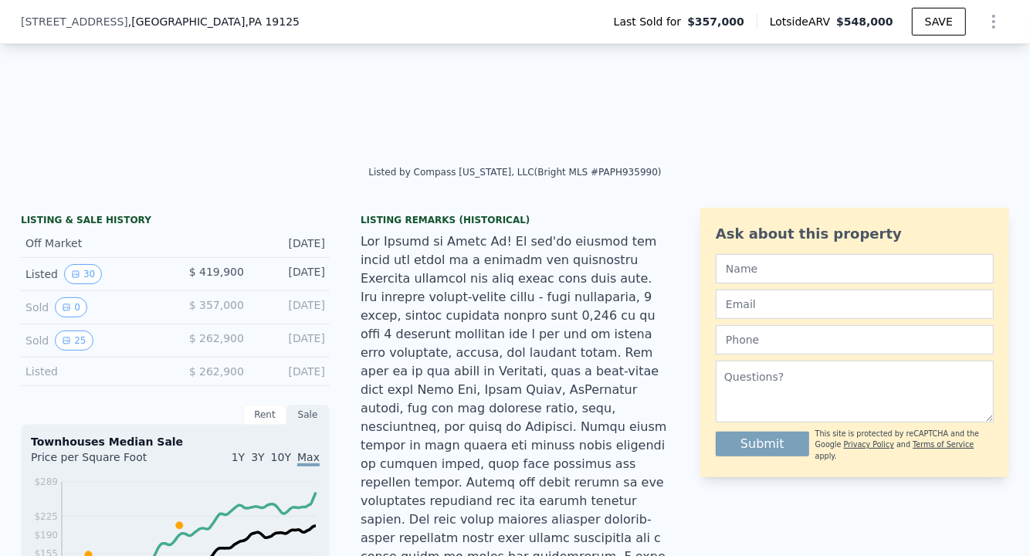
click at [68, 317] on button "0" at bounding box center [71, 307] width 32 height 20
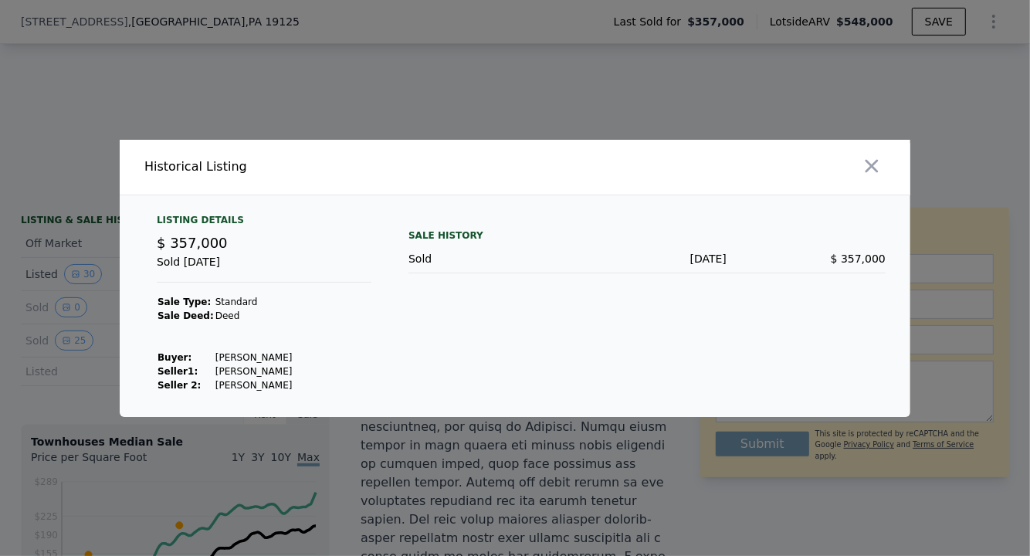
drag, startPoint x: 202, startPoint y: 369, endPoint x: 273, endPoint y: 388, distance: 72.7
click at [273, 388] on tbody "Sale Type: Standard Sale Deed: [PERSON_NAME] : [PERSON_NAME] 1 : [PERSON_NAME] …" at bounding box center [225, 343] width 136 height 97
click at [273, 388] on td "[PERSON_NAME]" at bounding box center [254, 385] width 79 height 14
click at [874, 171] on icon "button" at bounding box center [872, 166] width 22 height 22
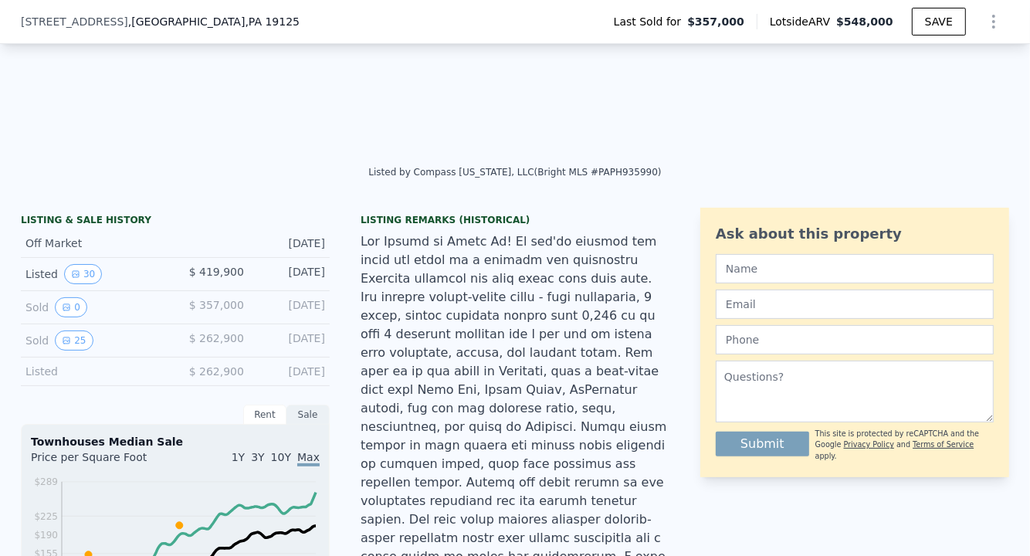
click at [70, 351] on button "25" at bounding box center [74, 341] width 38 height 20
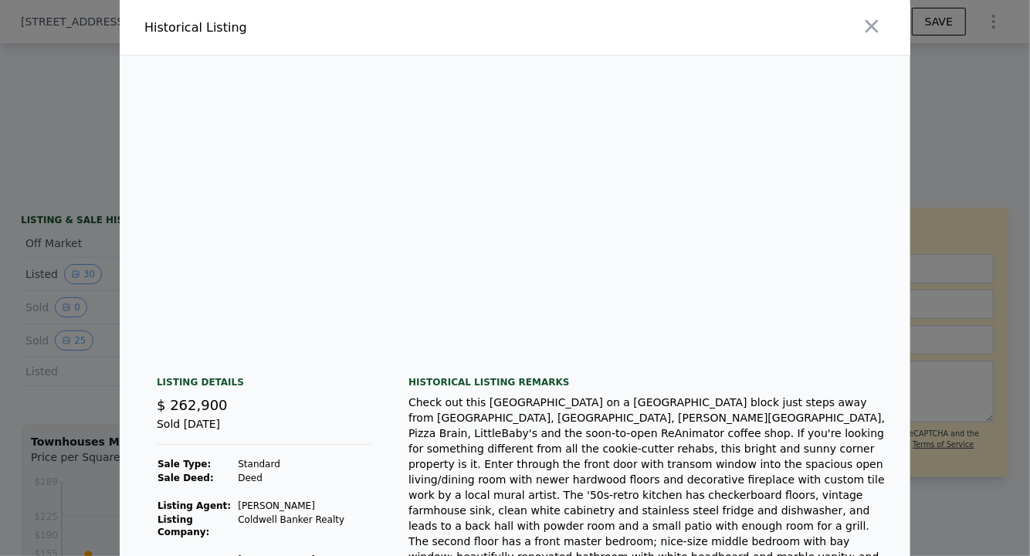
scroll to position [0, 1556]
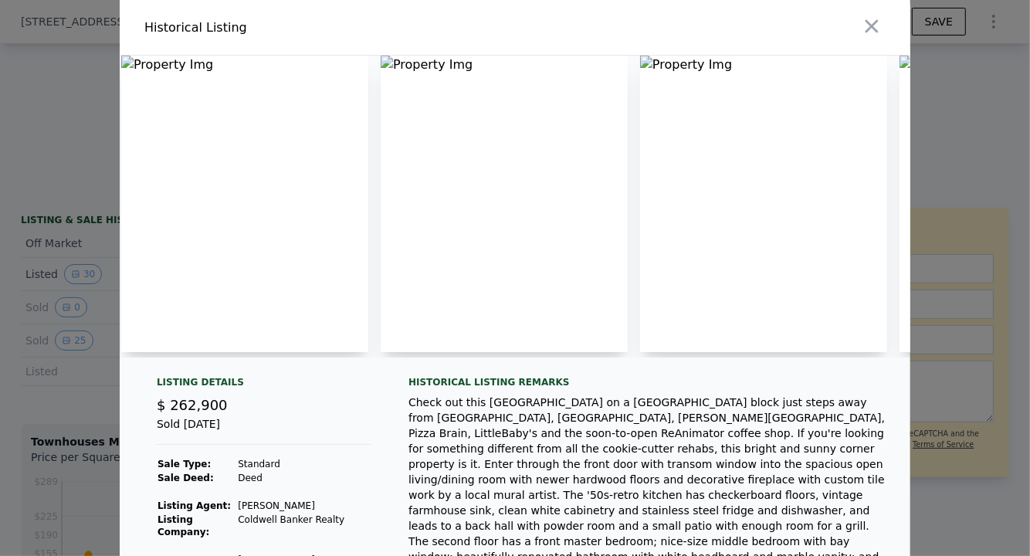
click at [381, 60] on img at bounding box center [504, 204] width 247 height 297
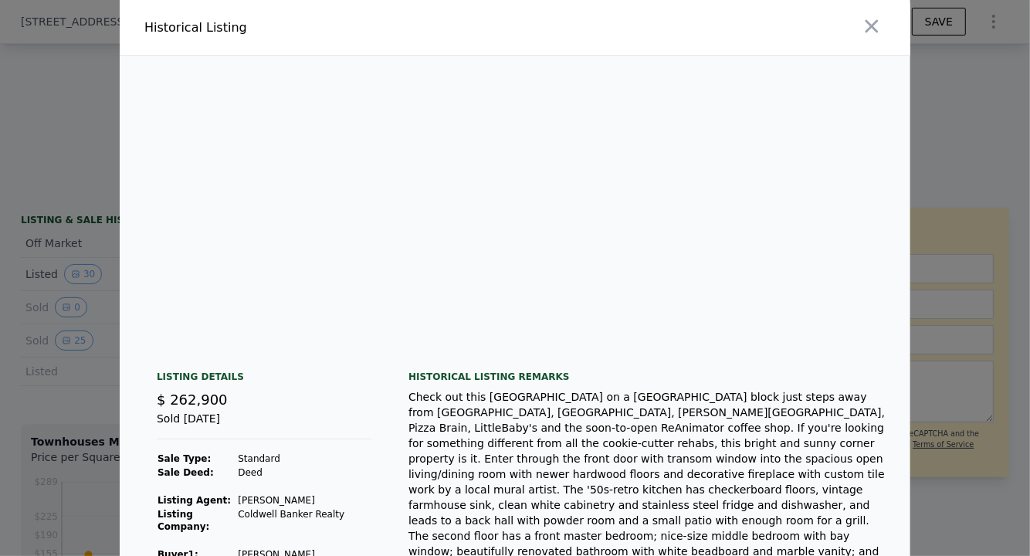
scroll to position [0, 5345]
click at [866, 21] on icon "button" at bounding box center [872, 26] width 13 height 13
